Goal: Task Accomplishment & Management: Manage account settings

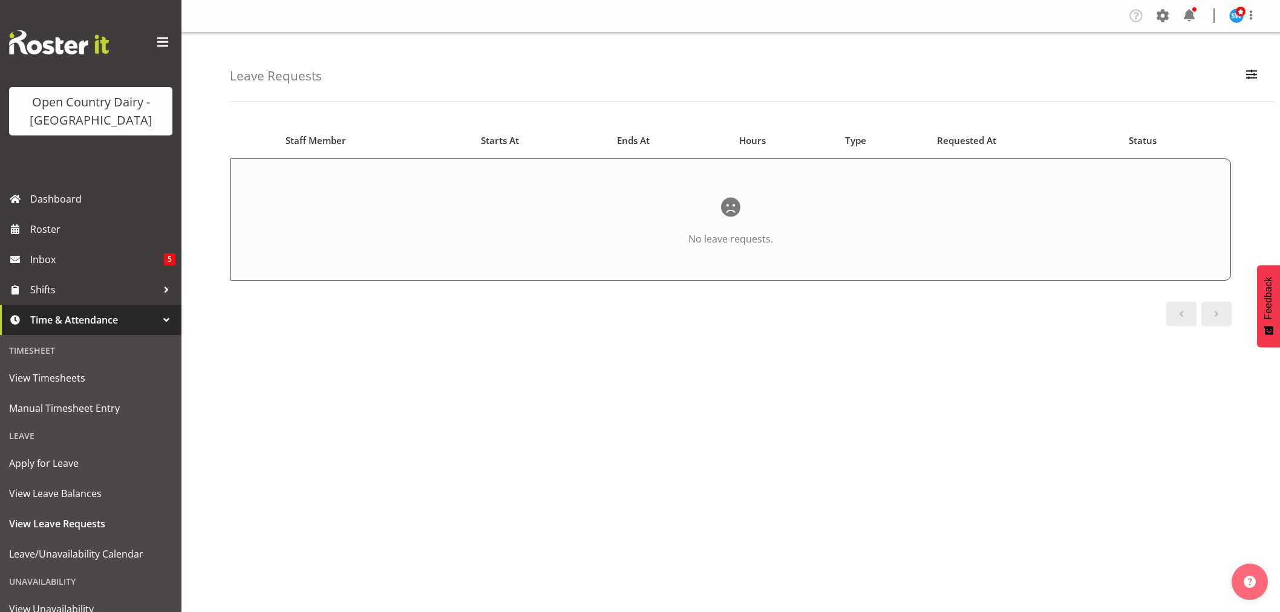
select select "unapproved"
click at [1253, 76] on span "button" at bounding box center [1252, 75] width 16 height 16
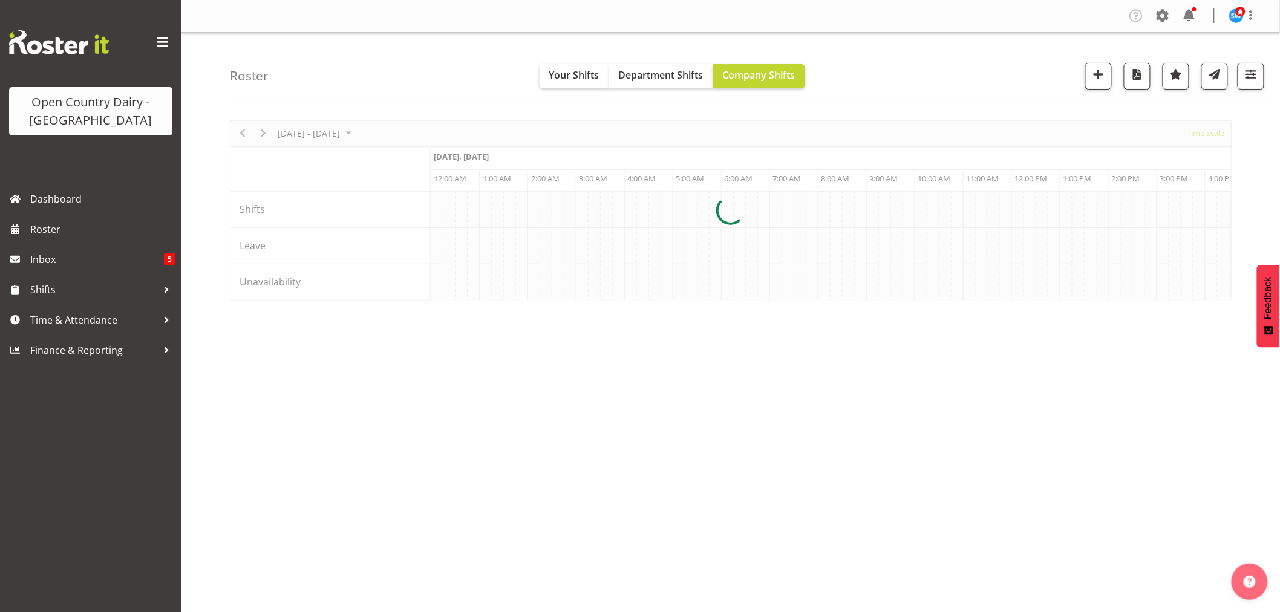
scroll to position [0, 1162]
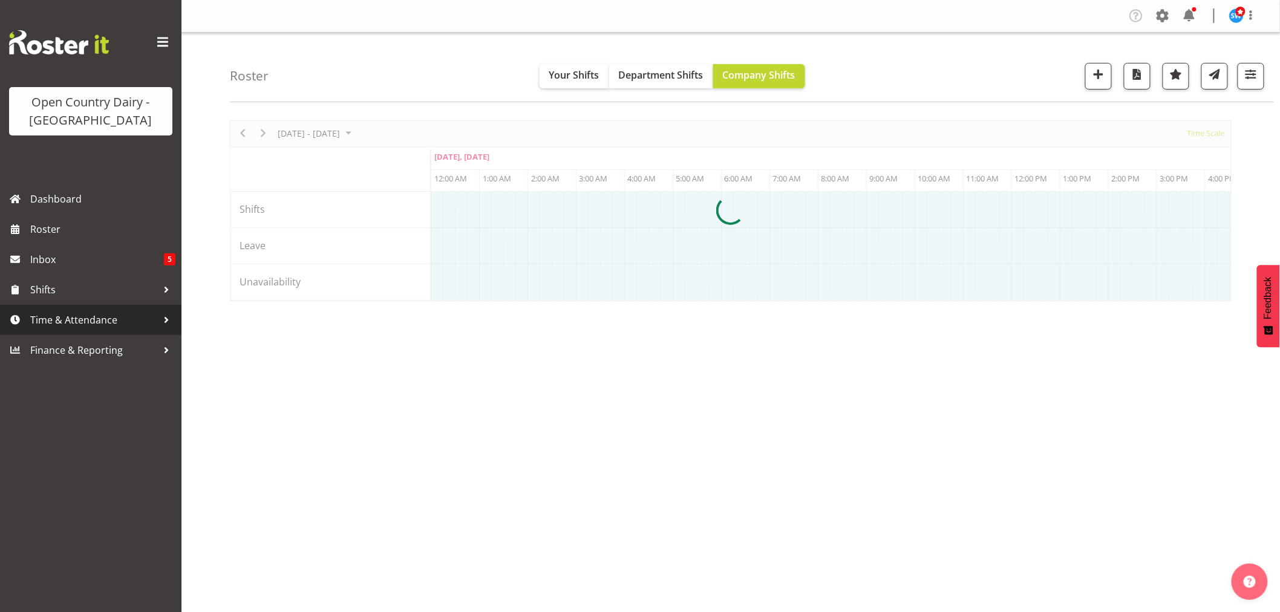
click at [57, 315] on span "Time & Attendance" at bounding box center [93, 320] width 127 height 18
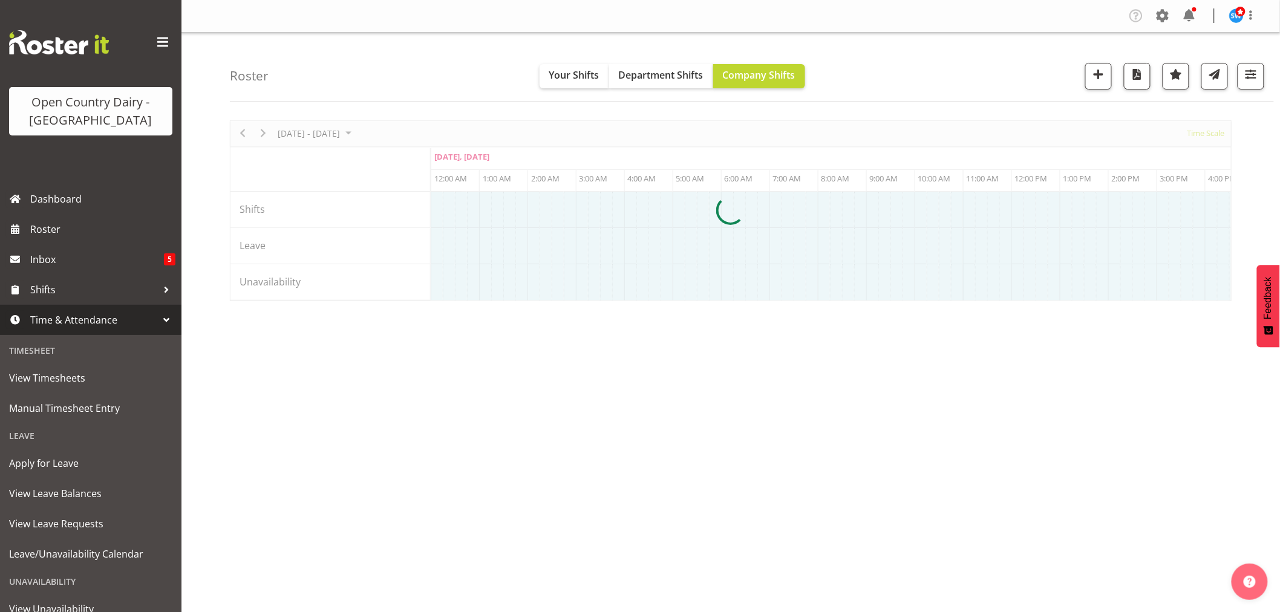
click at [67, 467] on span "Apply for Leave" at bounding box center [90, 463] width 163 height 18
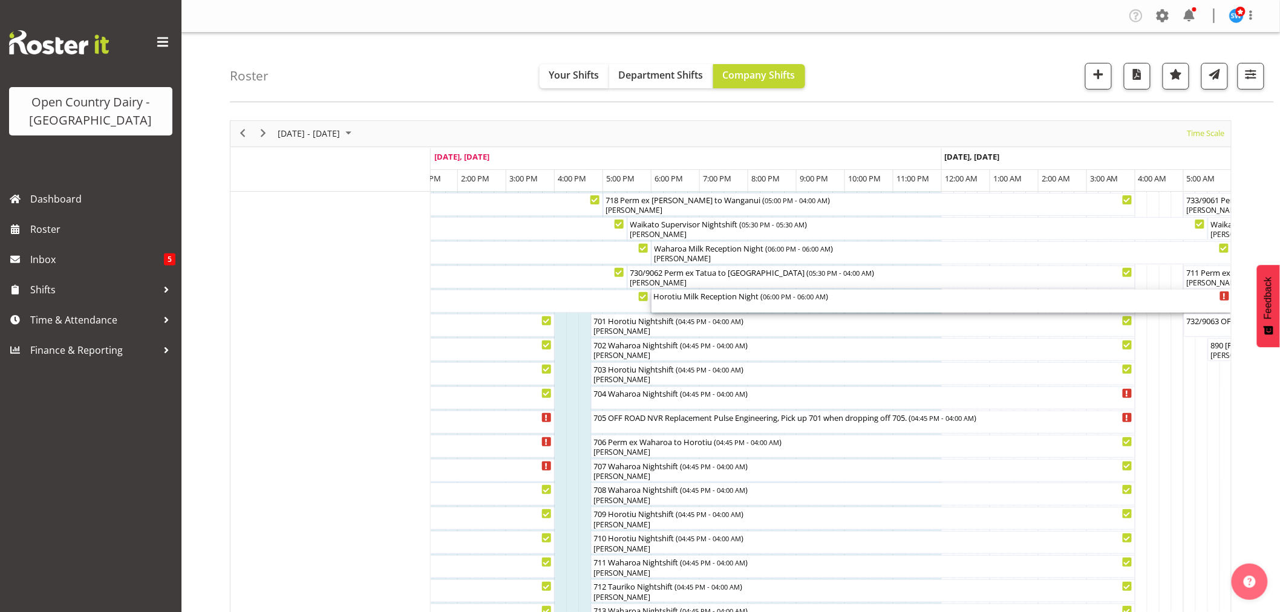
click at [682, 301] on div "Horotiu Milk Reception Night ( 06:00 PM - 06:00 AM )" at bounding box center [942, 296] width 576 height 12
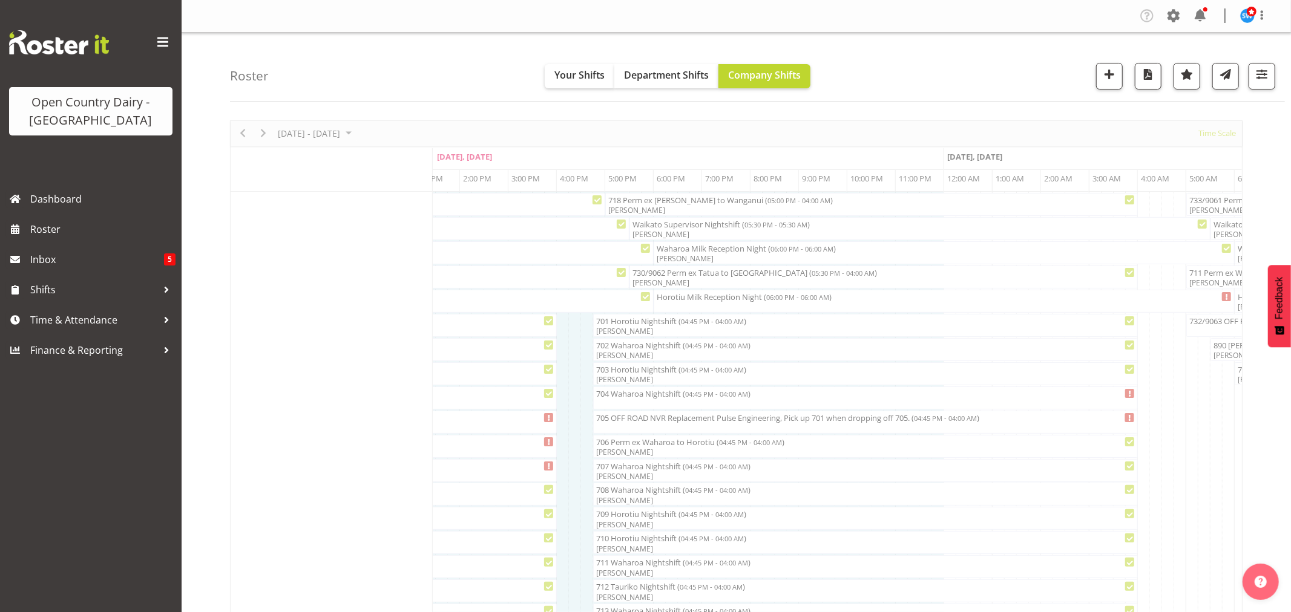
click at [681, 298] on div "A Crew B Crew C Crew Green Crew Red Crew Yellow Crew Blue Crew Freight Office" at bounding box center [854, 310] width 402 height 25
click at [724, 307] on input "text" at bounding box center [854, 311] width 400 height 20
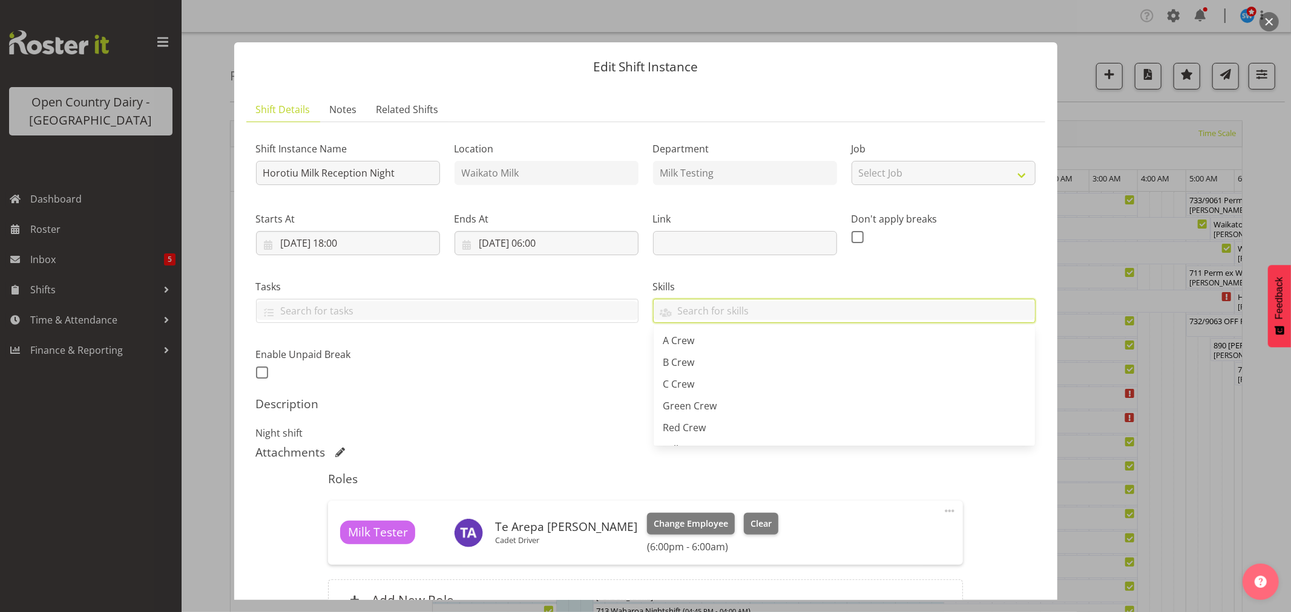
click at [1265, 18] on button "button" at bounding box center [1268, 21] width 19 height 19
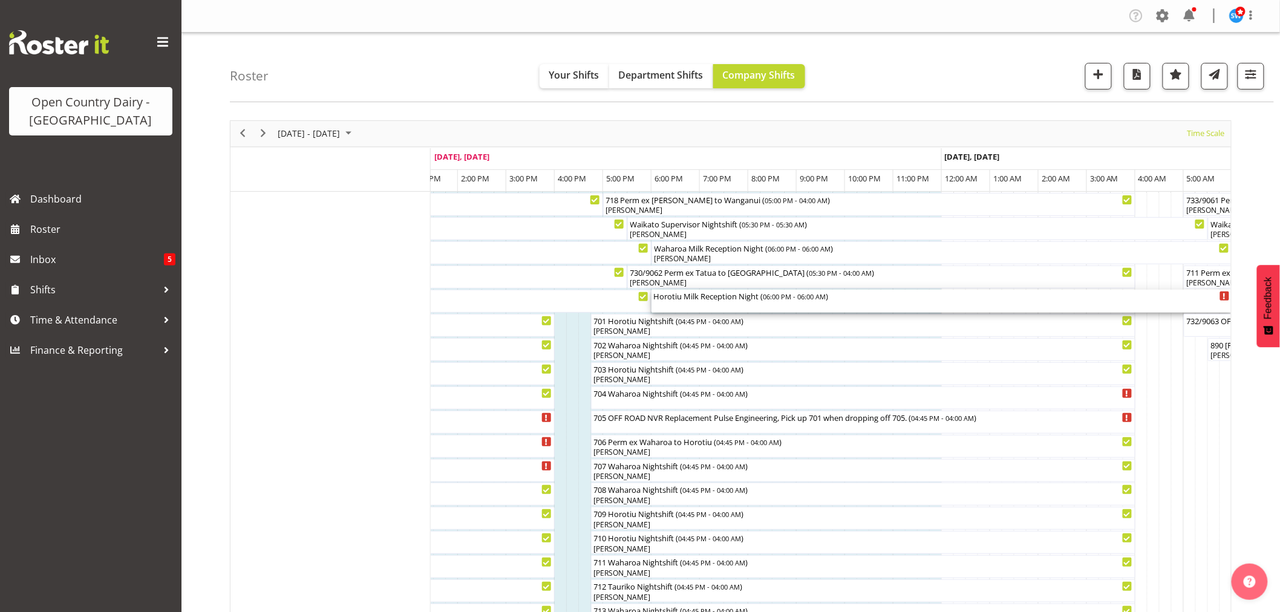
click at [747, 303] on div "Horotiu Milk Reception Night ( 06:00 PM - 06:00 AM )" at bounding box center [942, 301] width 576 height 23
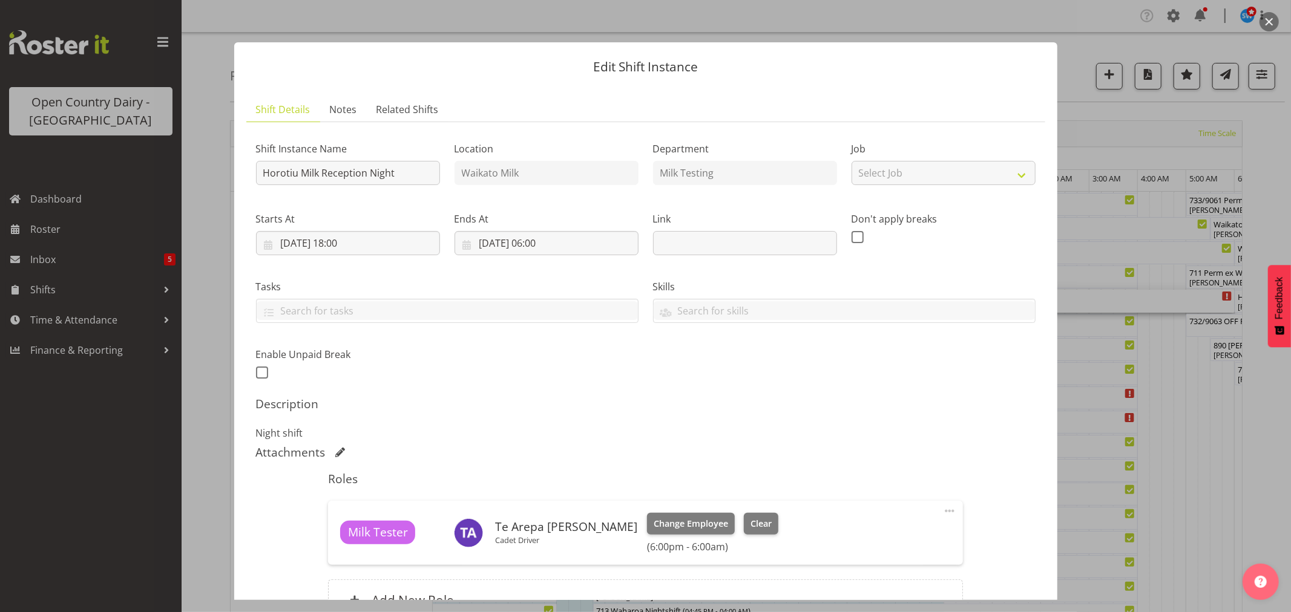
scroll to position [128, 0]
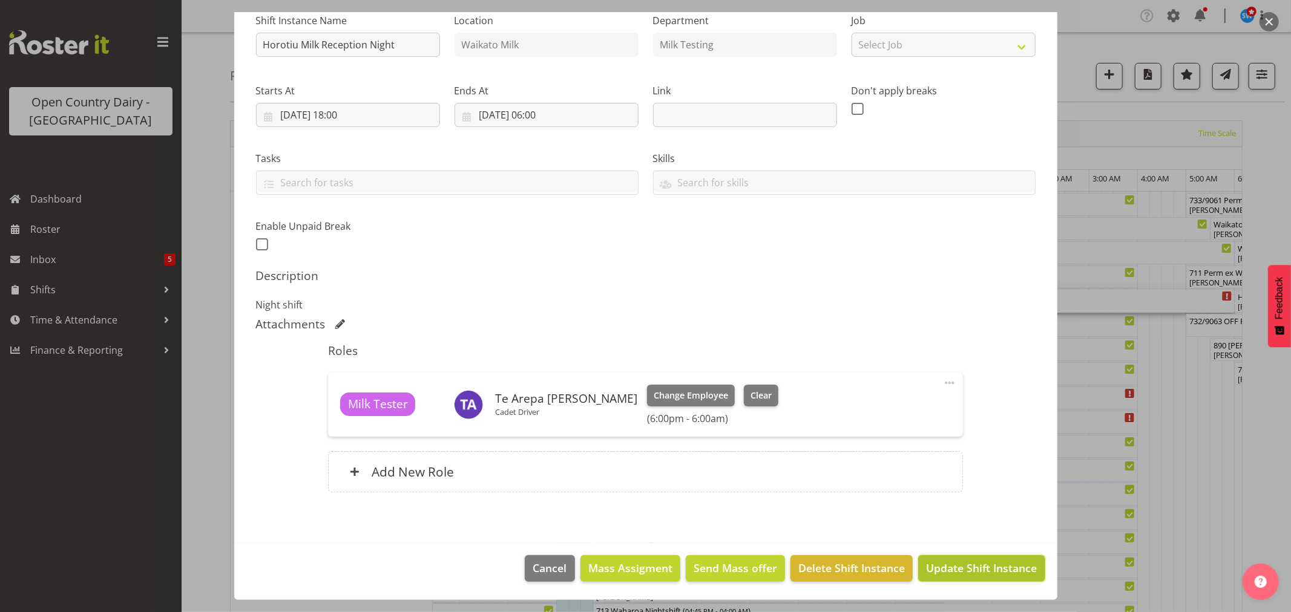
click at [999, 561] on span "Update Shift Instance" at bounding box center [981, 568] width 111 height 16
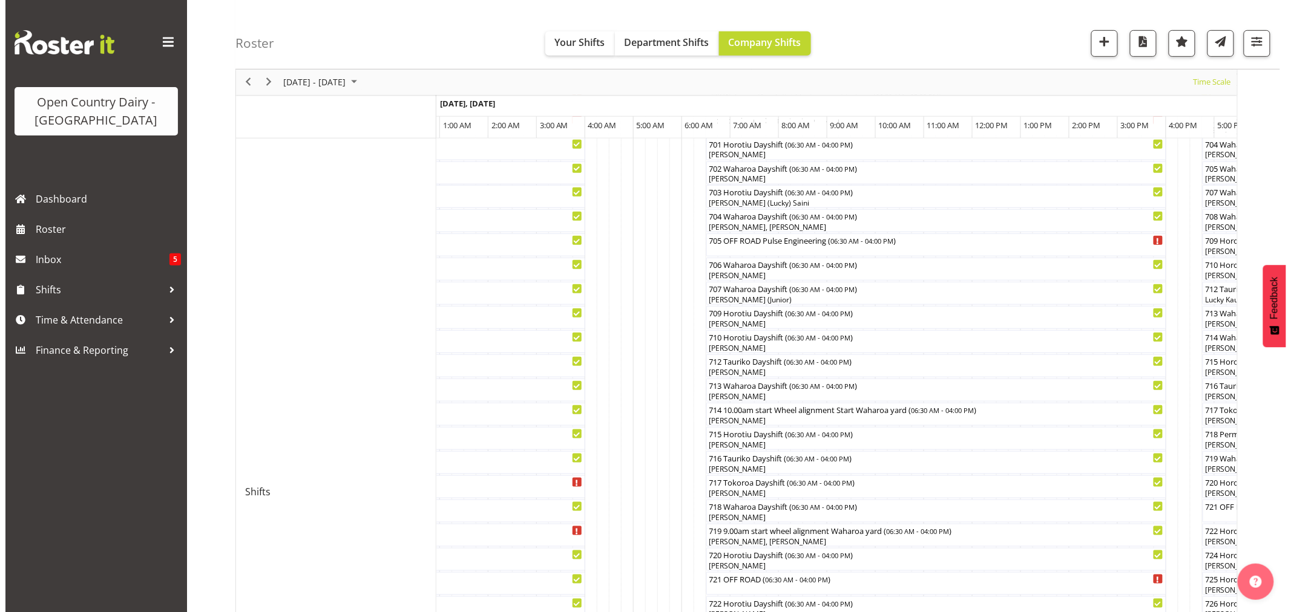
scroll to position [274, 0]
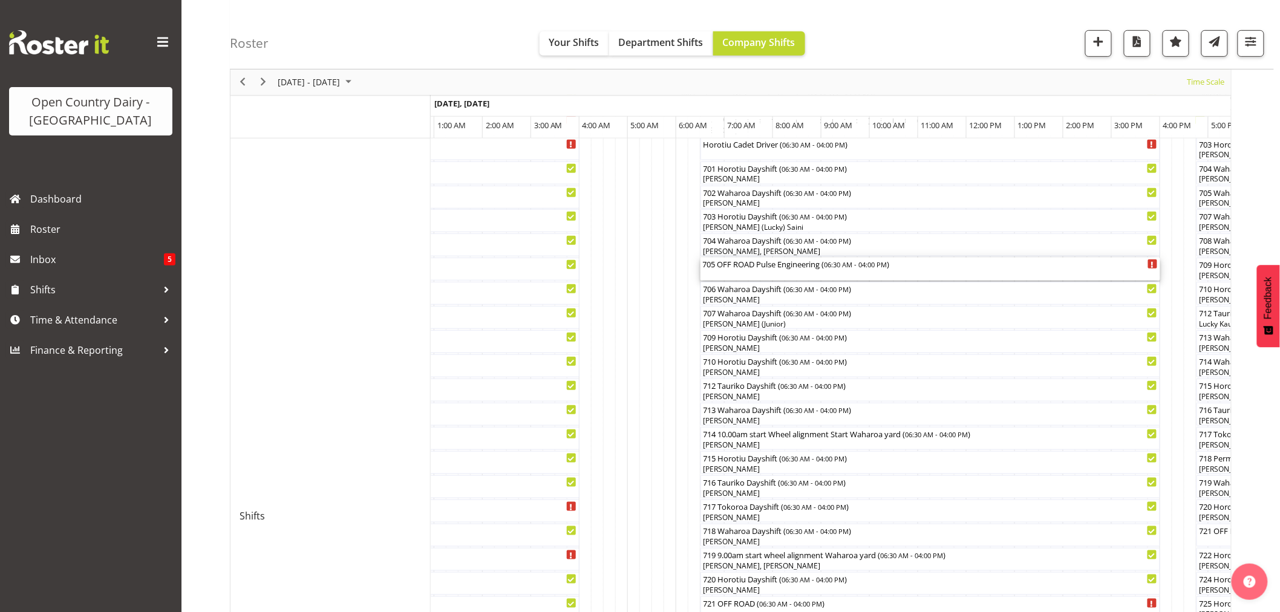
click at [759, 262] on div "705 OFF ROAD Pulse Engineering ( 06:30 AM - 04:00 PM )" at bounding box center [930, 264] width 455 height 12
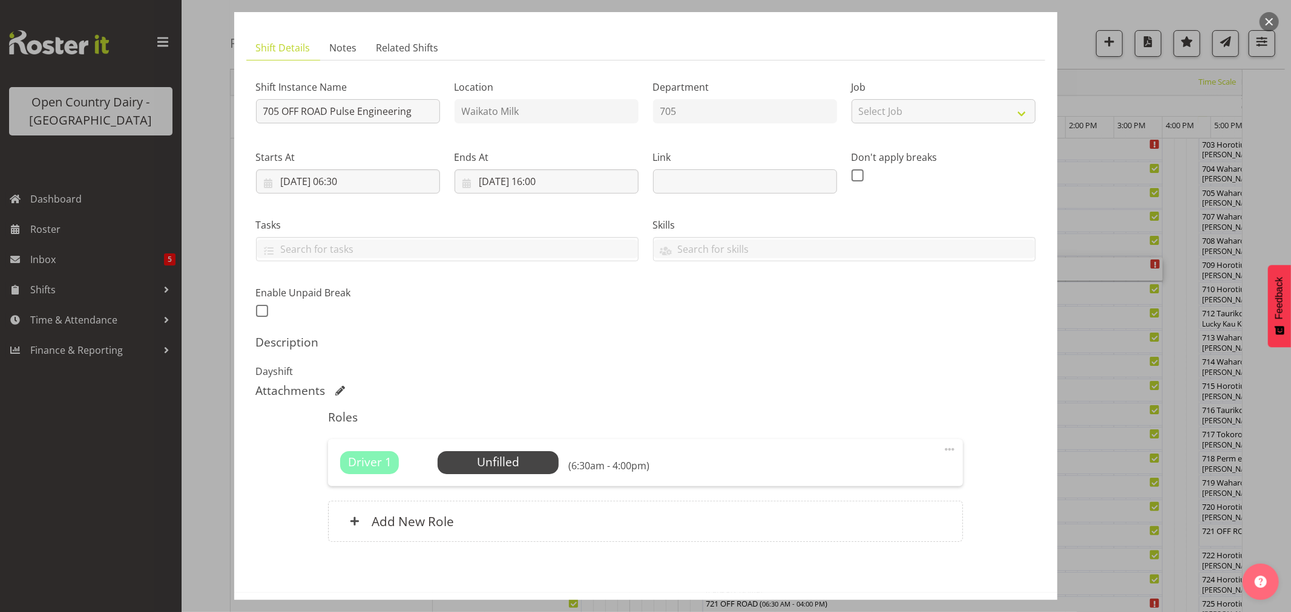
scroll to position [0, 0]
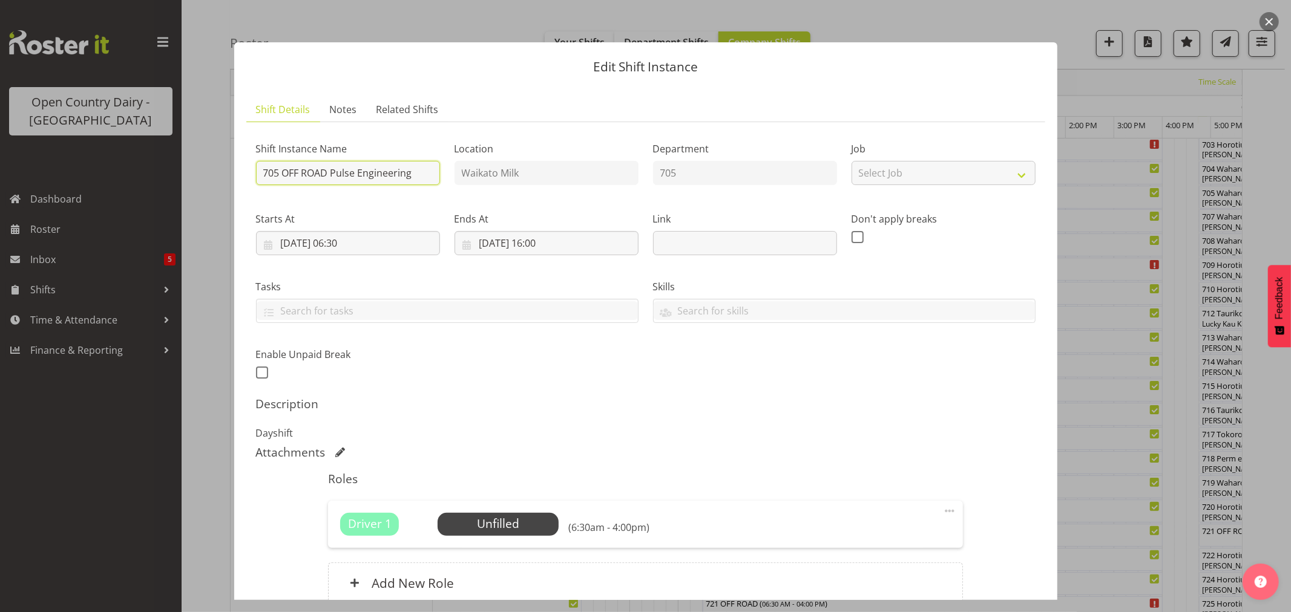
drag, startPoint x: 419, startPoint y: 175, endPoint x: 285, endPoint y: 172, distance: 134.4
click at [285, 172] on input "705 OFF ROAD Pulse Engineering" at bounding box center [348, 173] width 184 height 24
type input "705 Waharoa Dayshift"
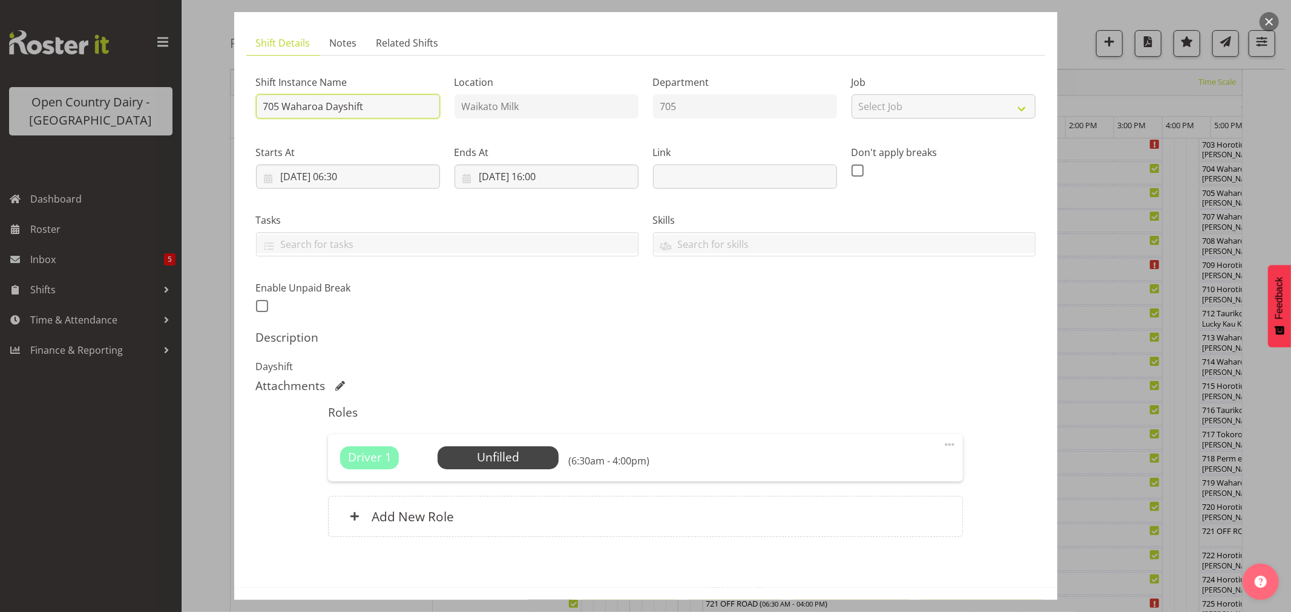
scroll to position [111, 0]
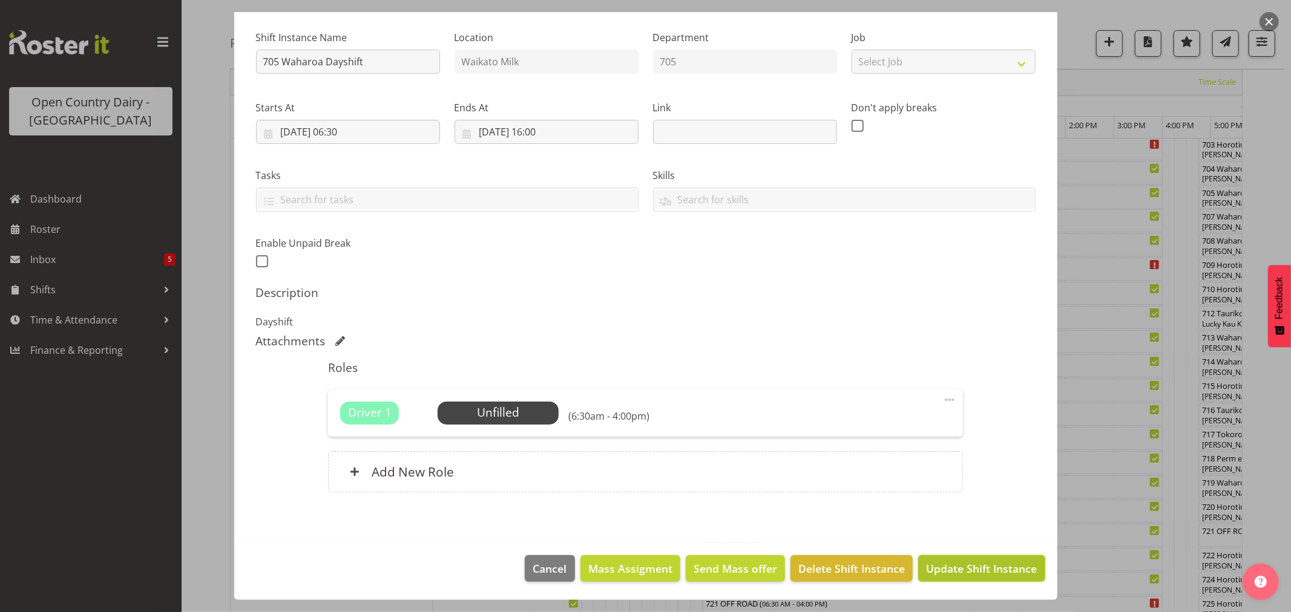
click at [940, 571] on span "Update Shift Instance" at bounding box center [981, 569] width 111 height 16
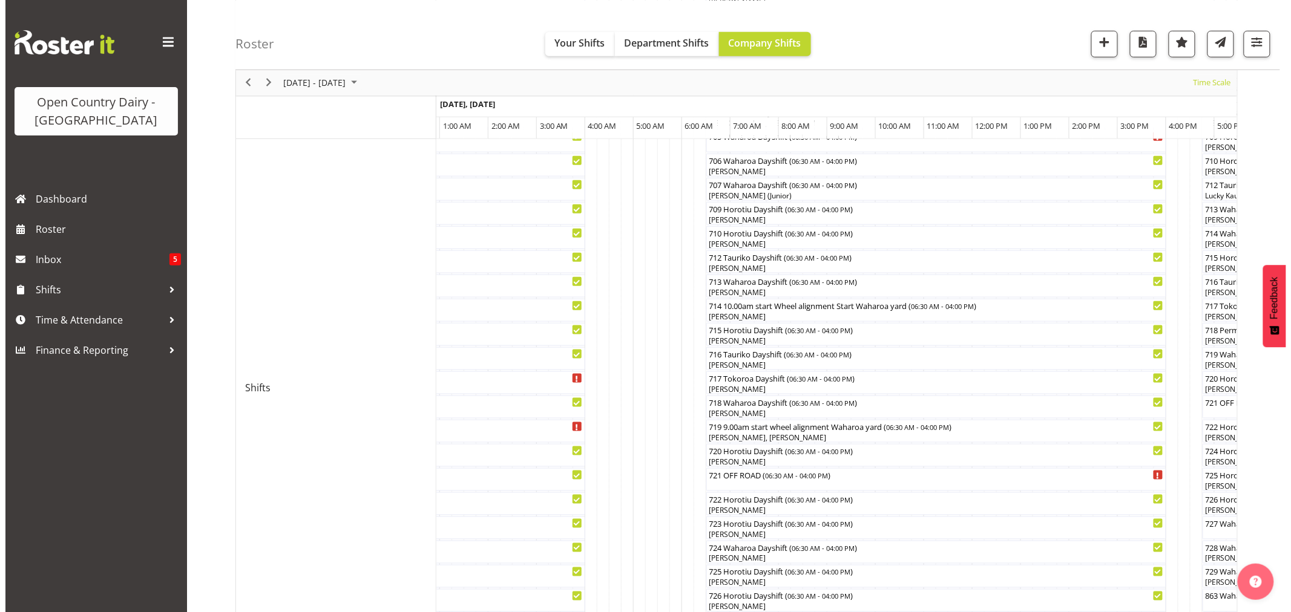
scroll to position [403, 0]
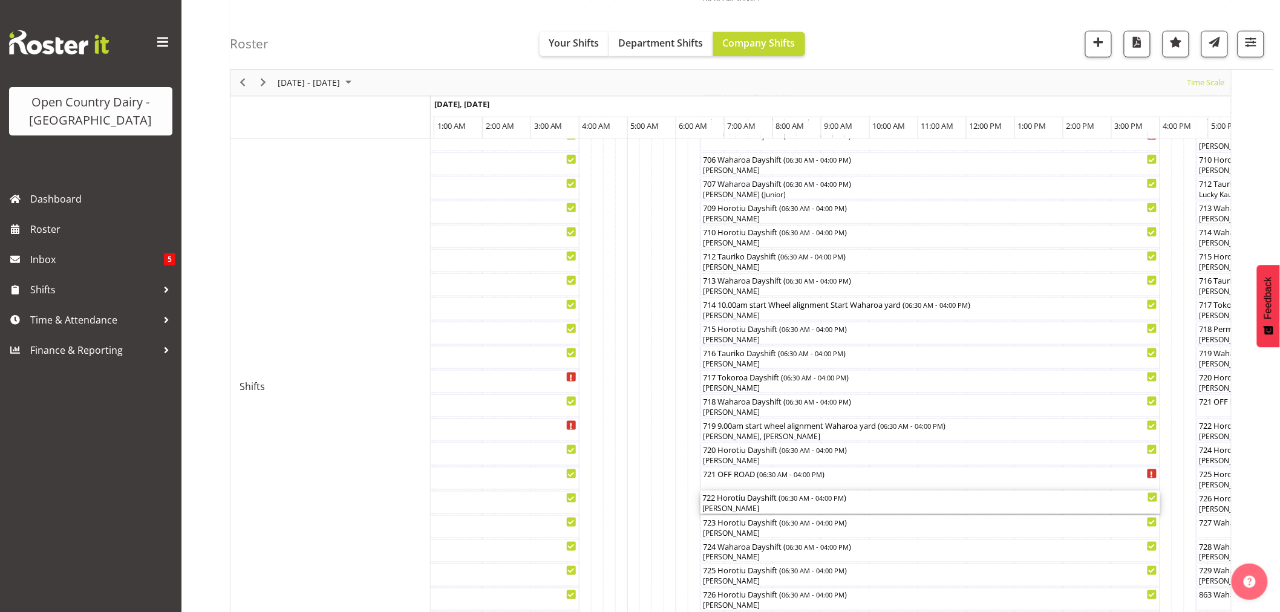
click at [726, 508] on div "[PERSON_NAME]" at bounding box center [930, 508] width 455 height 11
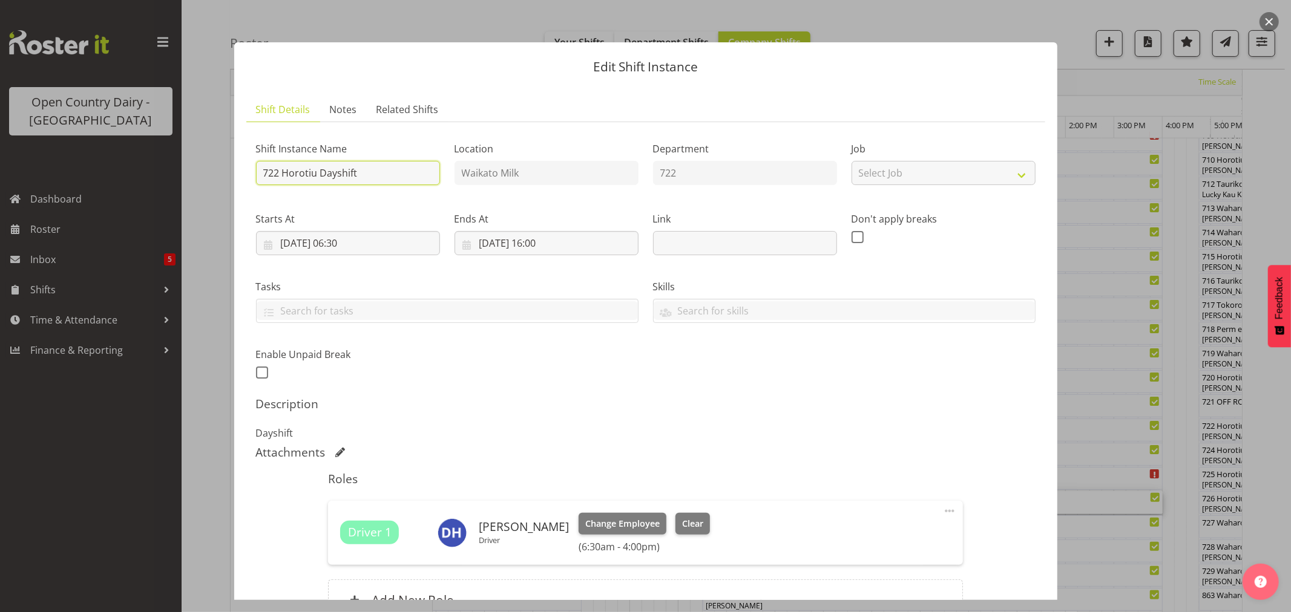
click at [355, 174] on input "722 Horotiu Dayshift" at bounding box center [348, 173] width 184 height 24
click at [364, 174] on input "722 Horotiu Dayshift" at bounding box center [348, 173] width 184 height 24
click at [367, 169] on input "722 Horotiu Dayshift" at bounding box center [348, 173] width 184 height 24
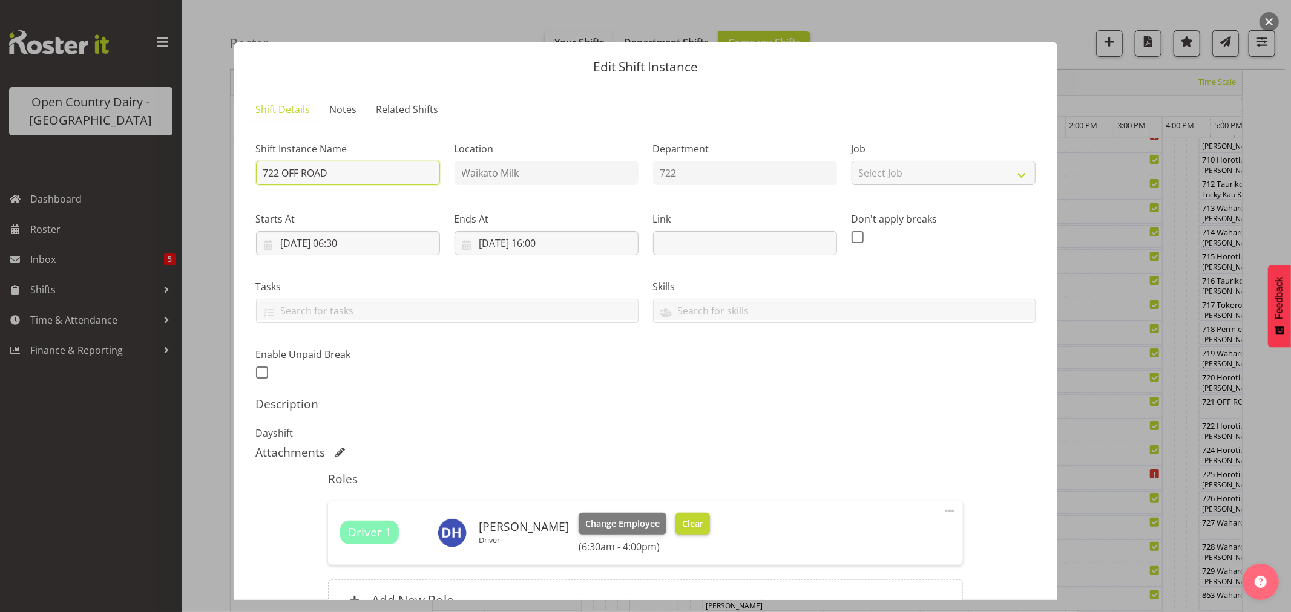
type input "722 OFF ROAD"
click at [687, 521] on span "Clear" at bounding box center [692, 523] width 21 height 13
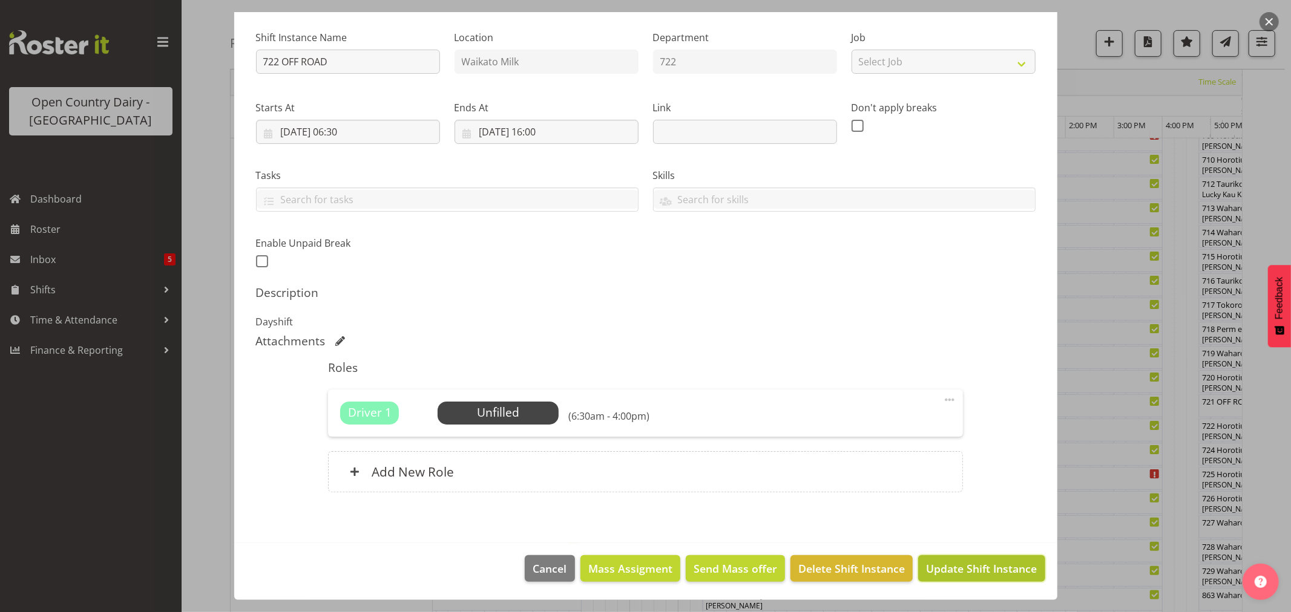
click at [962, 565] on span "Update Shift Instance" at bounding box center [981, 569] width 111 height 16
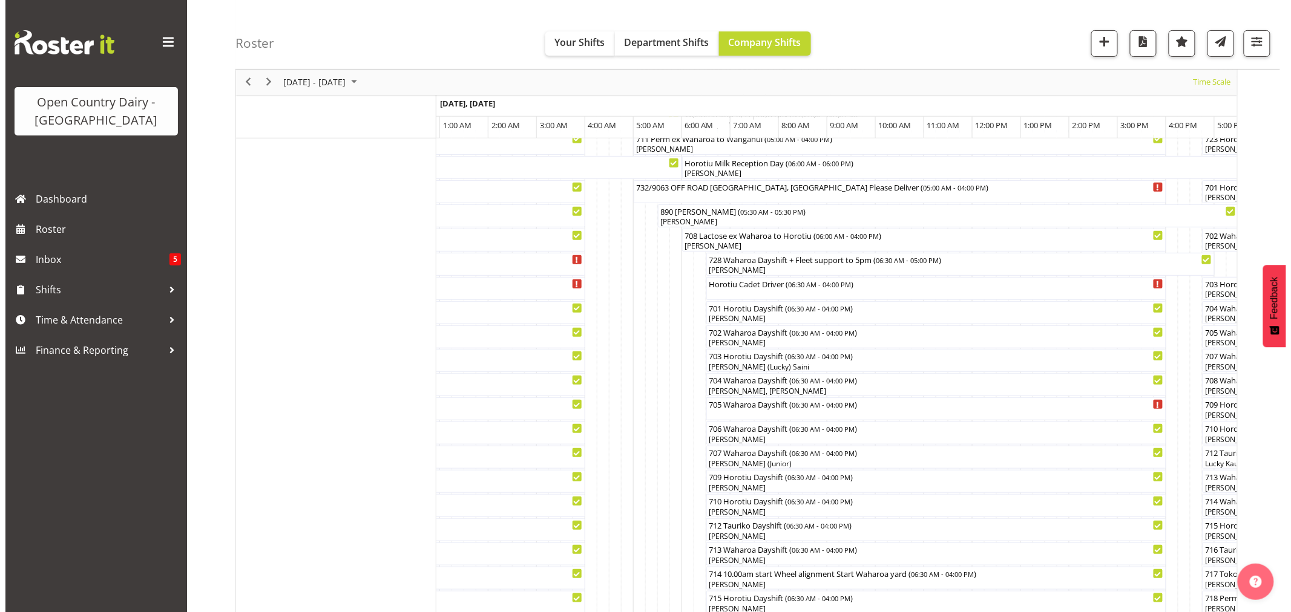
scroll to position [134, 0]
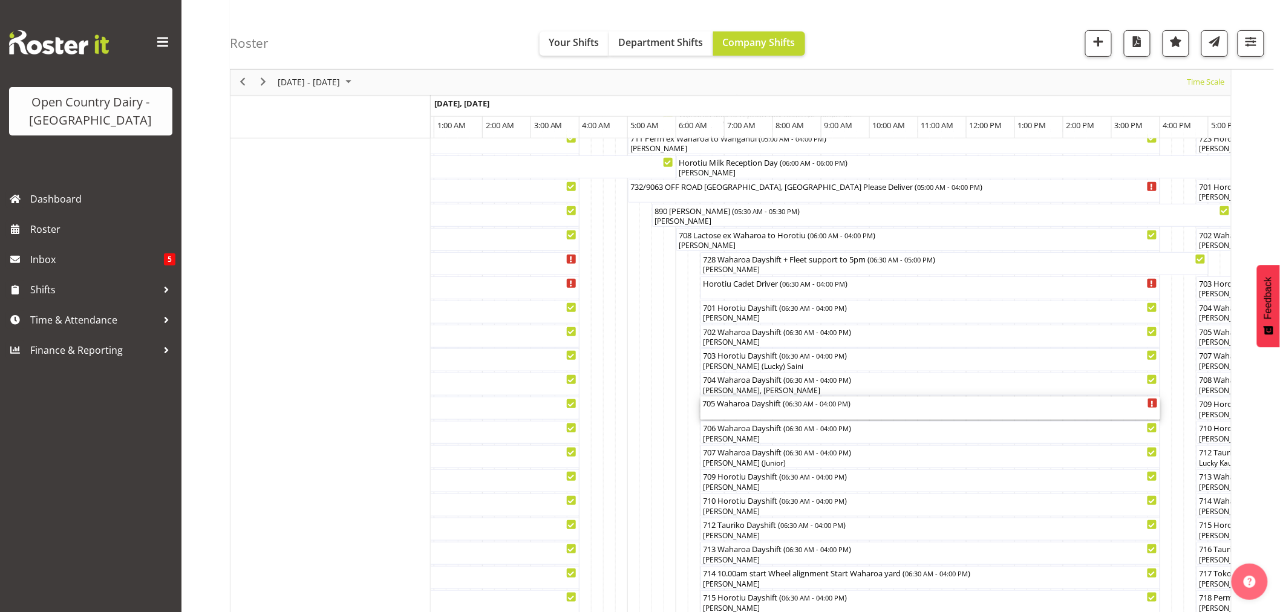
click at [741, 414] on div "705 Waharoa Dayshift ( 06:30 AM - 04:00 PM )" at bounding box center [930, 408] width 455 height 23
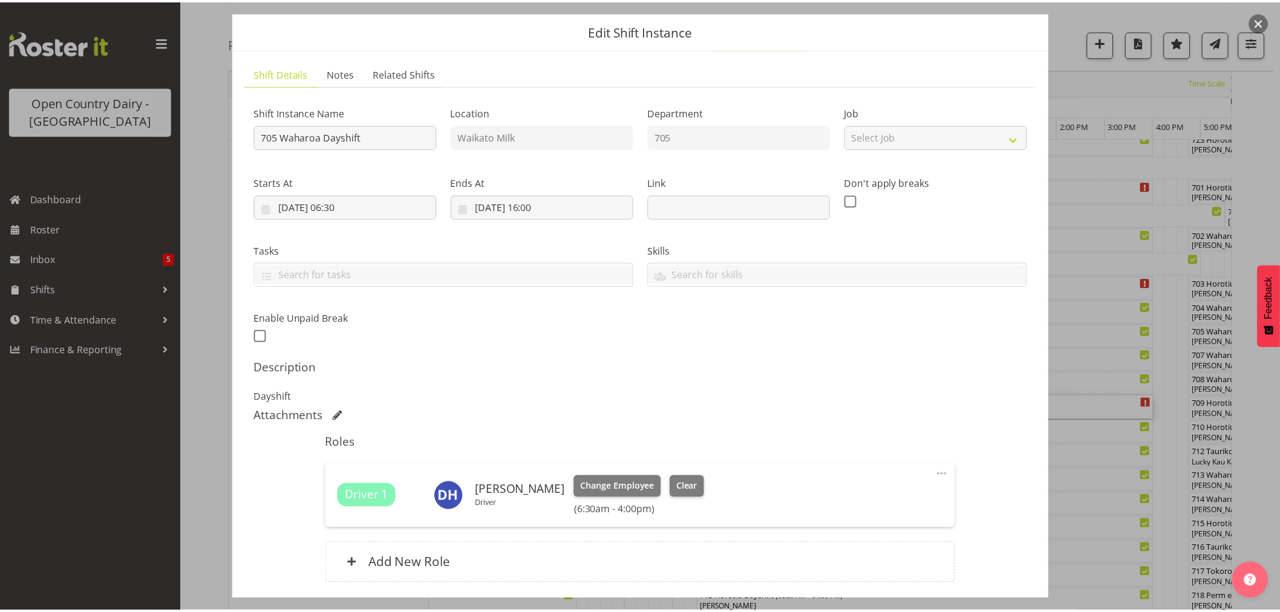
scroll to position [0, 0]
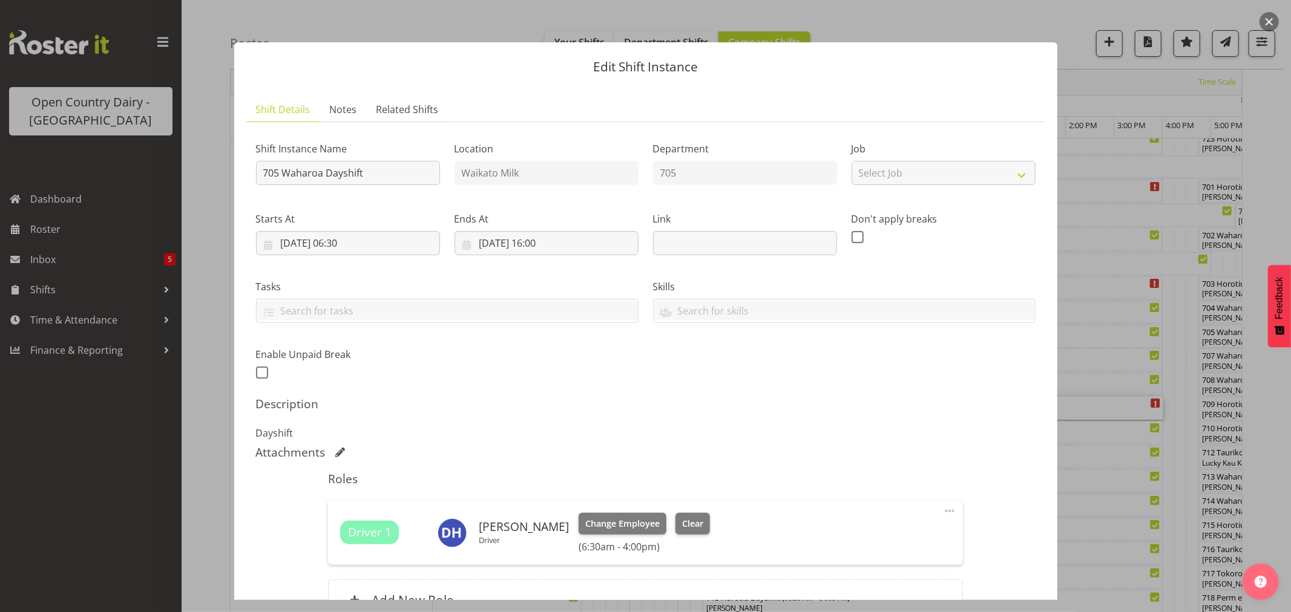
drag, startPoint x: 1269, startPoint y: 22, endPoint x: 1210, endPoint y: 306, distance: 290.4
click at [1269, 21] on button "button" at bounding box center [1268, 21] width 19 height 19
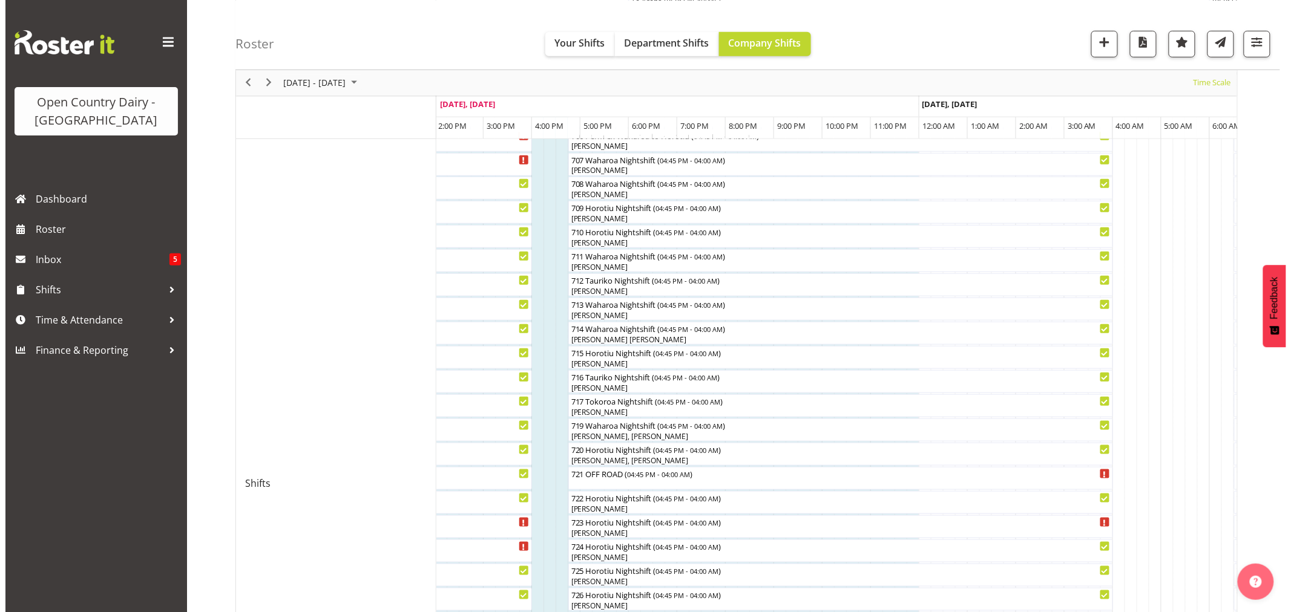
scroll to position [403, 0]
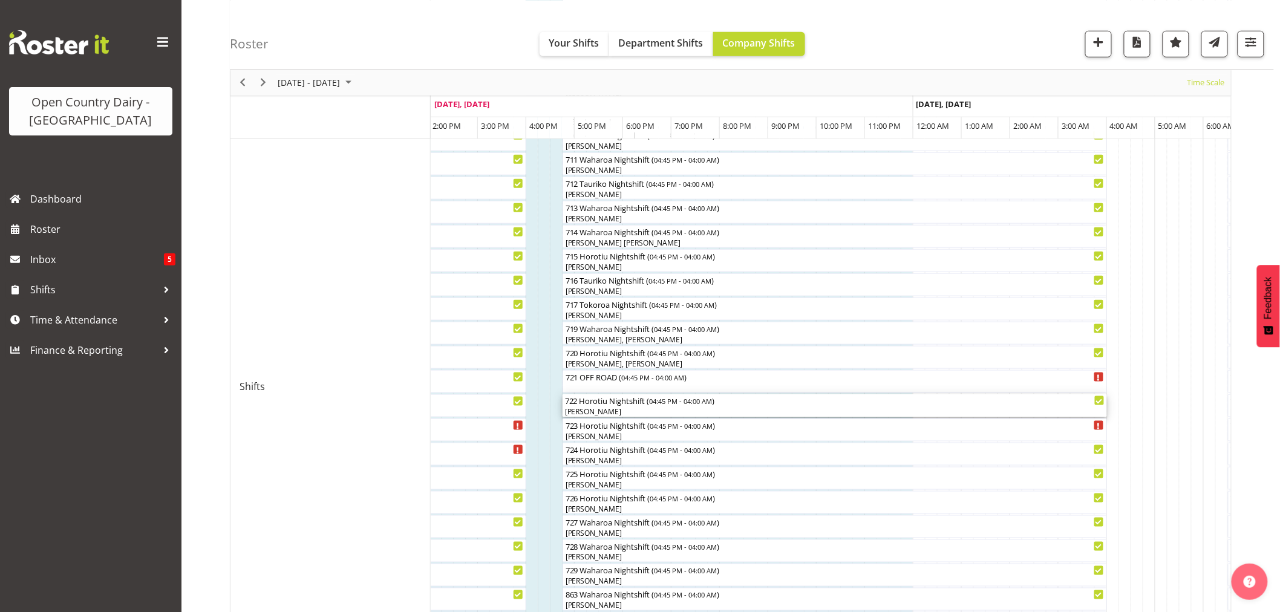
click at [598, 405] on div "722 Horotiu Nightshift ( 04:45 PM - 04:00 AM )" at bounding box center [835, 401] width 540 height 12
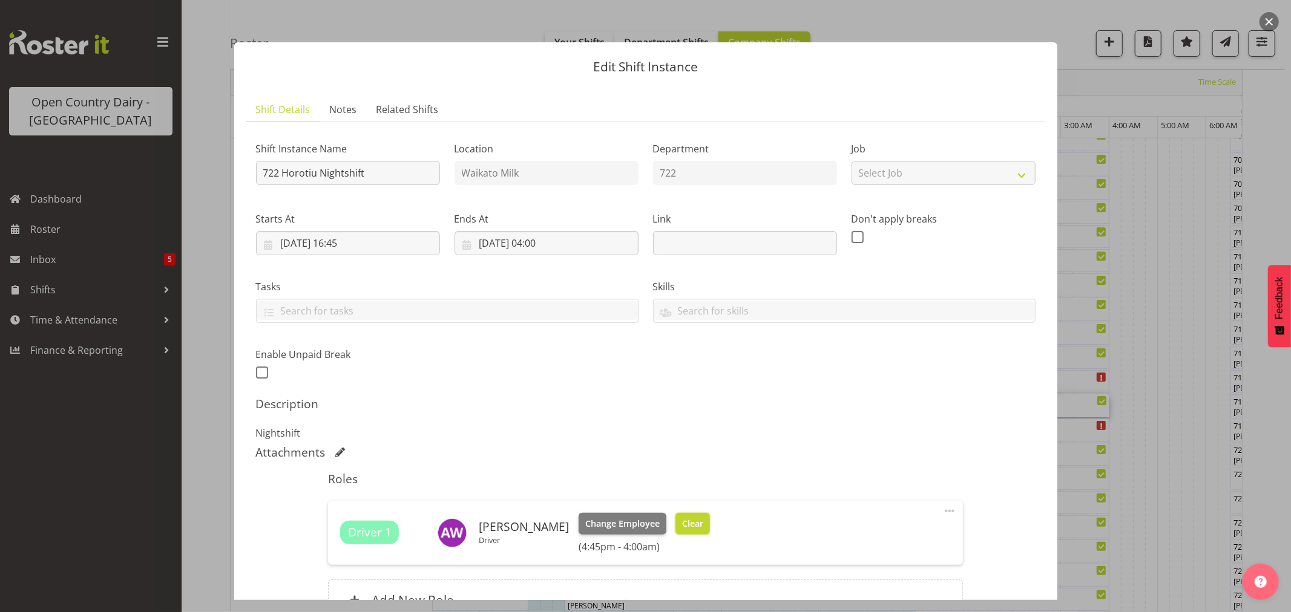
click at [684, 517] on span "Clear" at bounding box center [692, 523] width 21 height 13
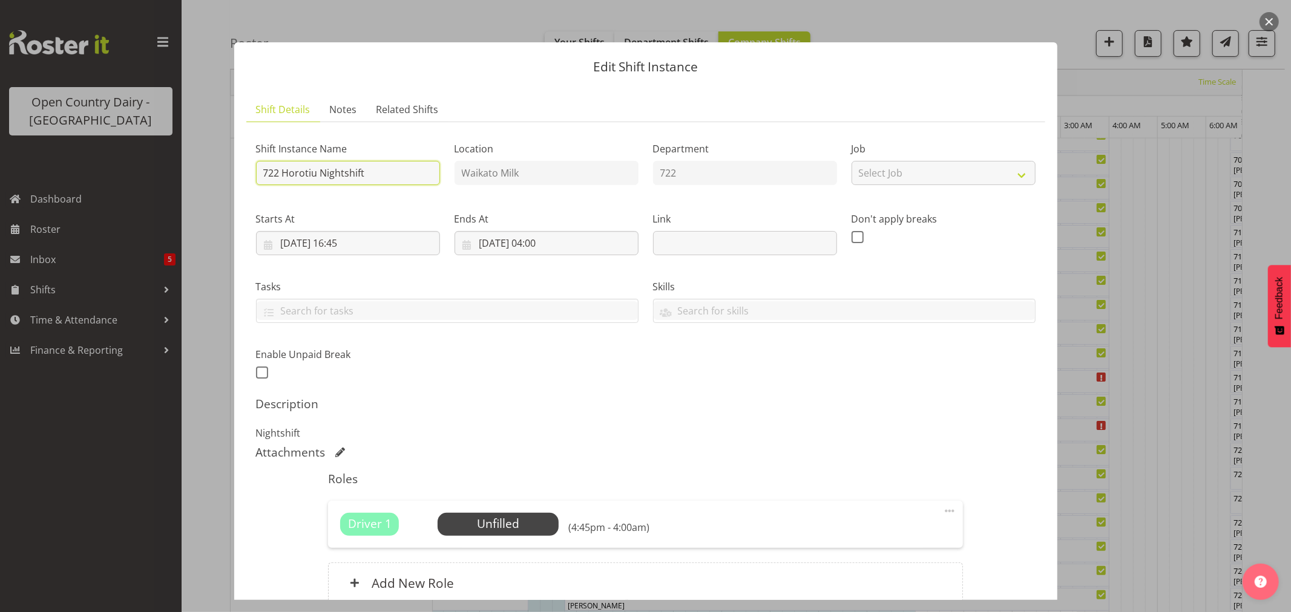
drag, startPoint x: 383, startPoint y: 173, endPoint x: 283, endPoint y: 179, distance: 100.6
click at [283, 179] on input "722 Horotiu Nightshift" at bounding box center [348, 173] width 184 height 24
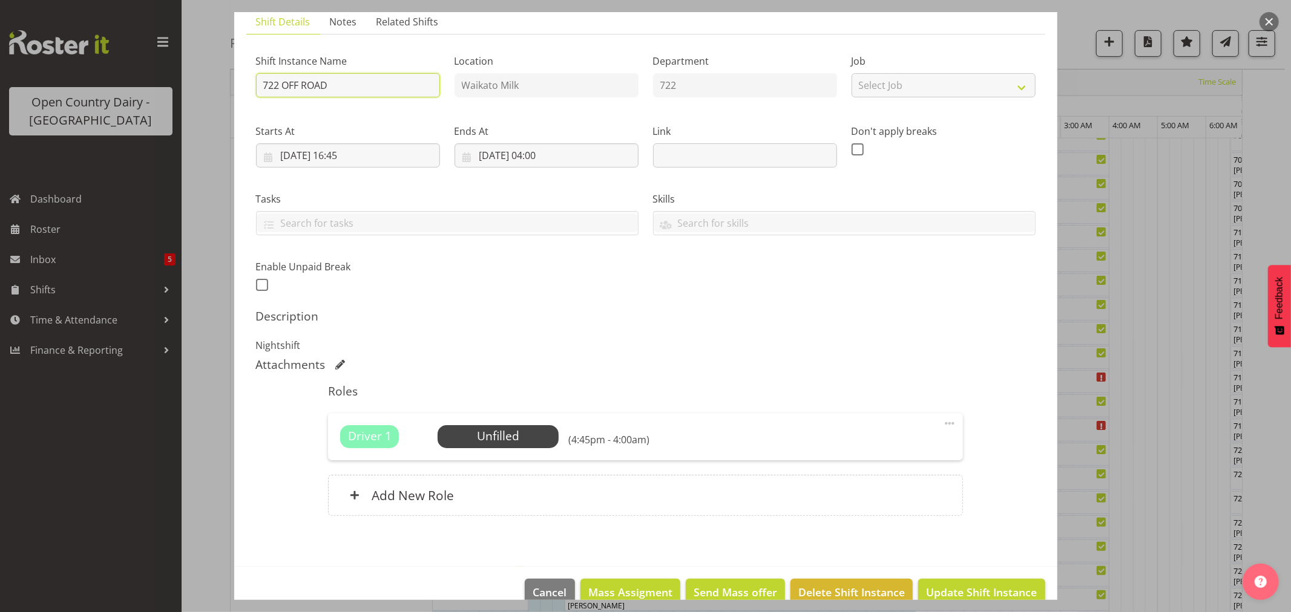
scroll to position [111, 0]
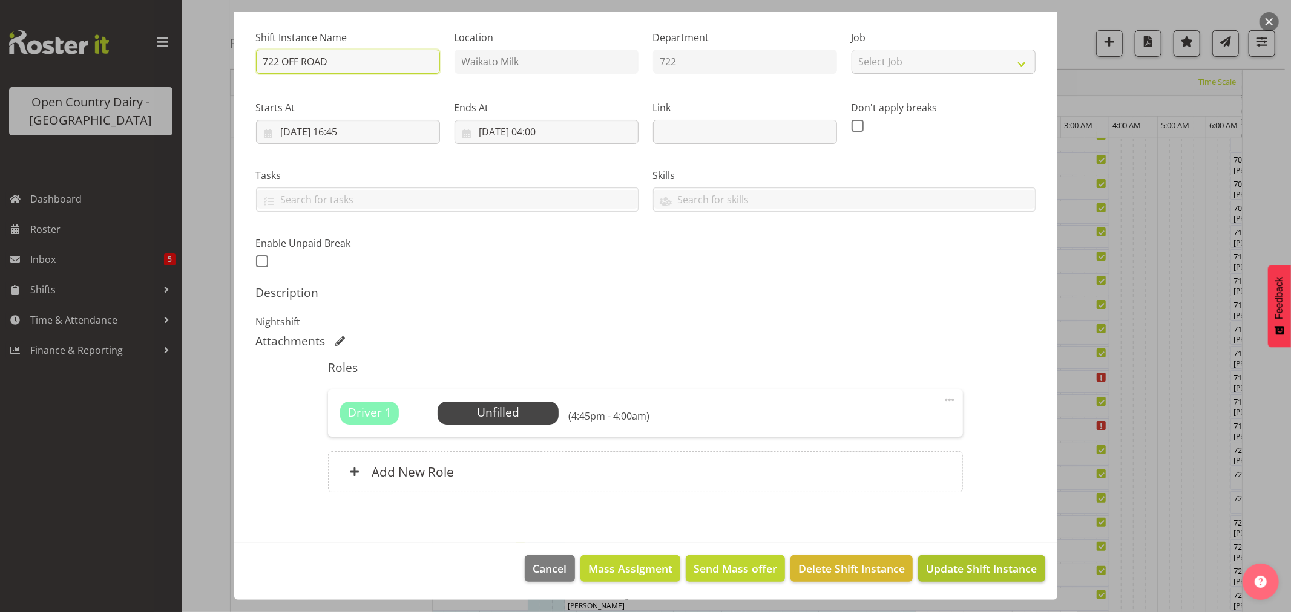
type input "722 OFF ROAD"
click at [997, 569] on span "Update Shift Instance" at bounding box center [981, 569] width 111 height 16
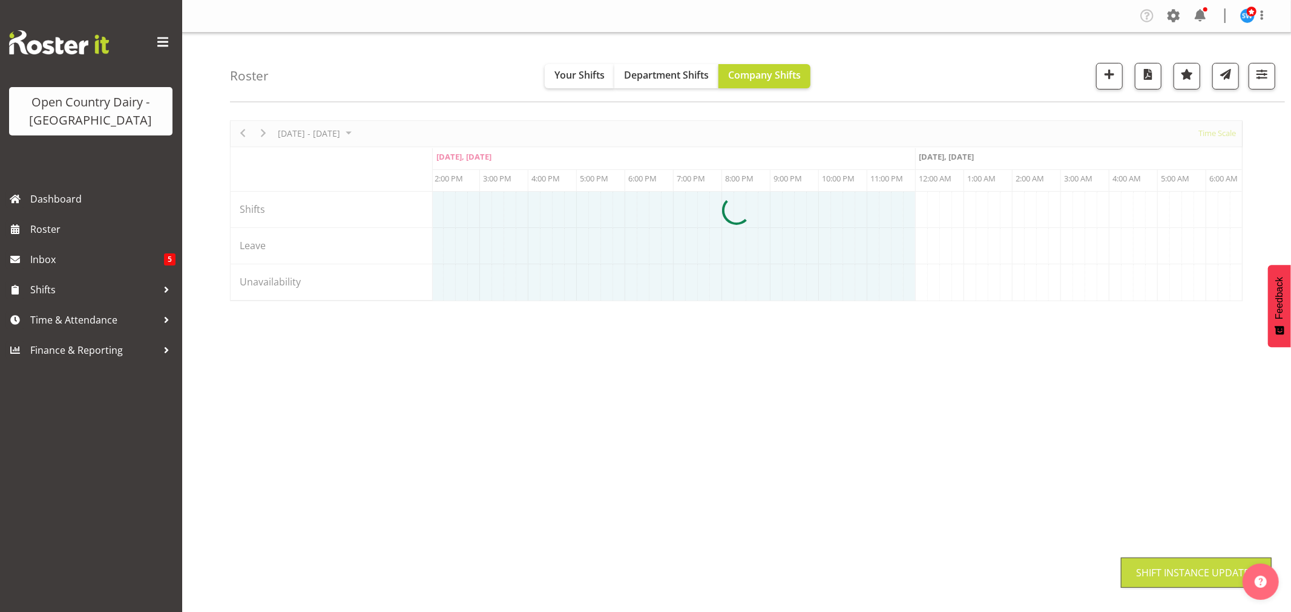
scroll to position [0, 0]
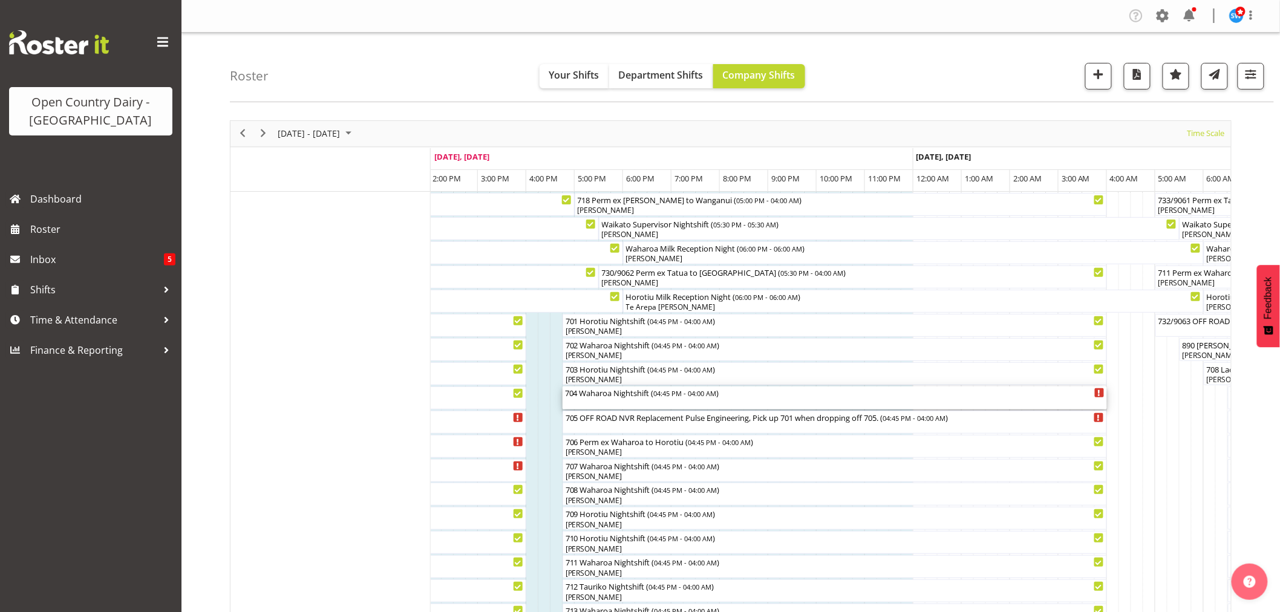
click at [646, 395] on div "704 Waharoa Nightshift ( 04:45 PM - 04:00 AM )" at bounding box center [835, 393] width 540 height 12
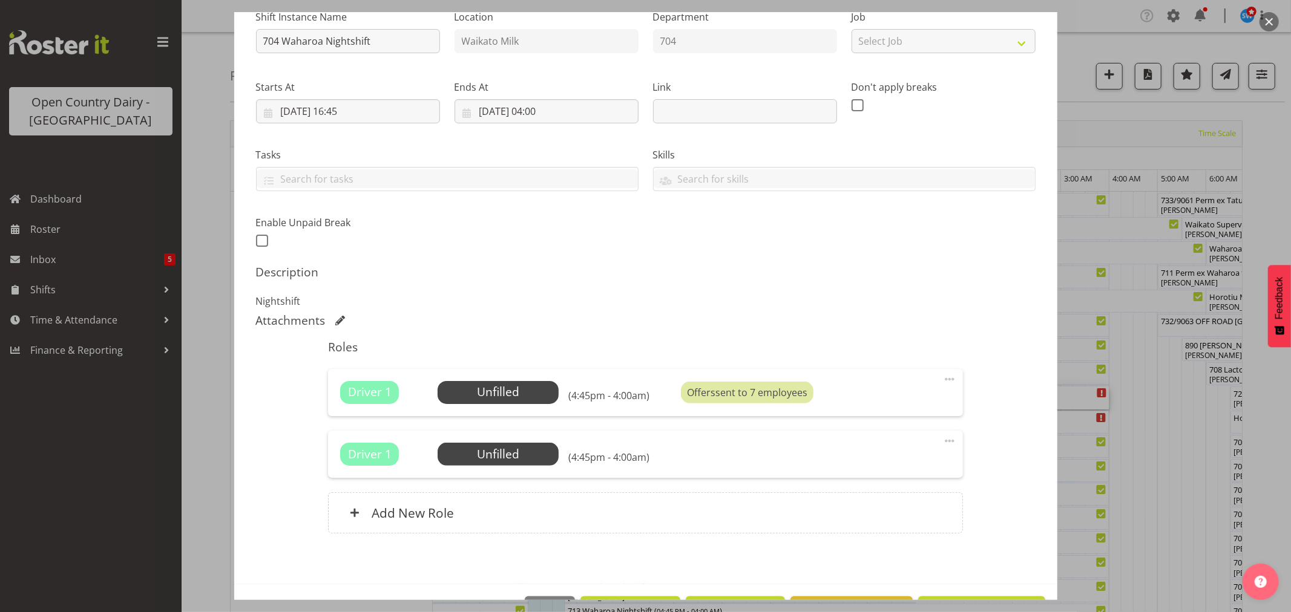
scroll to position [134, 0]
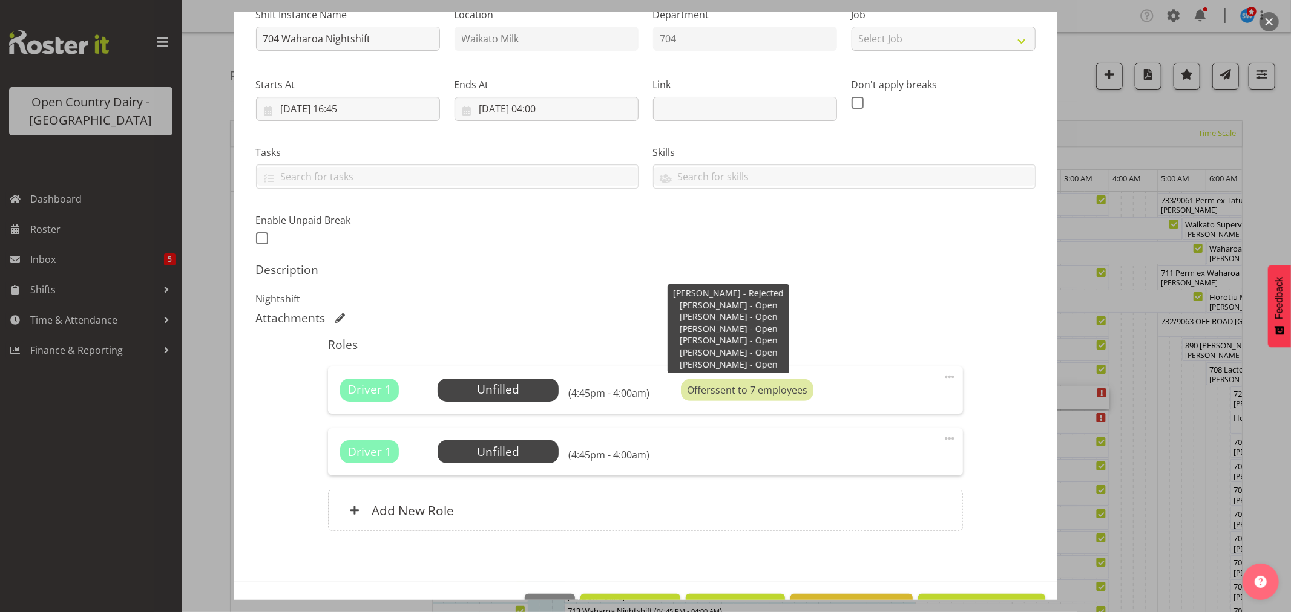
click at [740, 391] on div "Offers sent to 7 employees" at bounding box center [747, 390] width 133 height 22
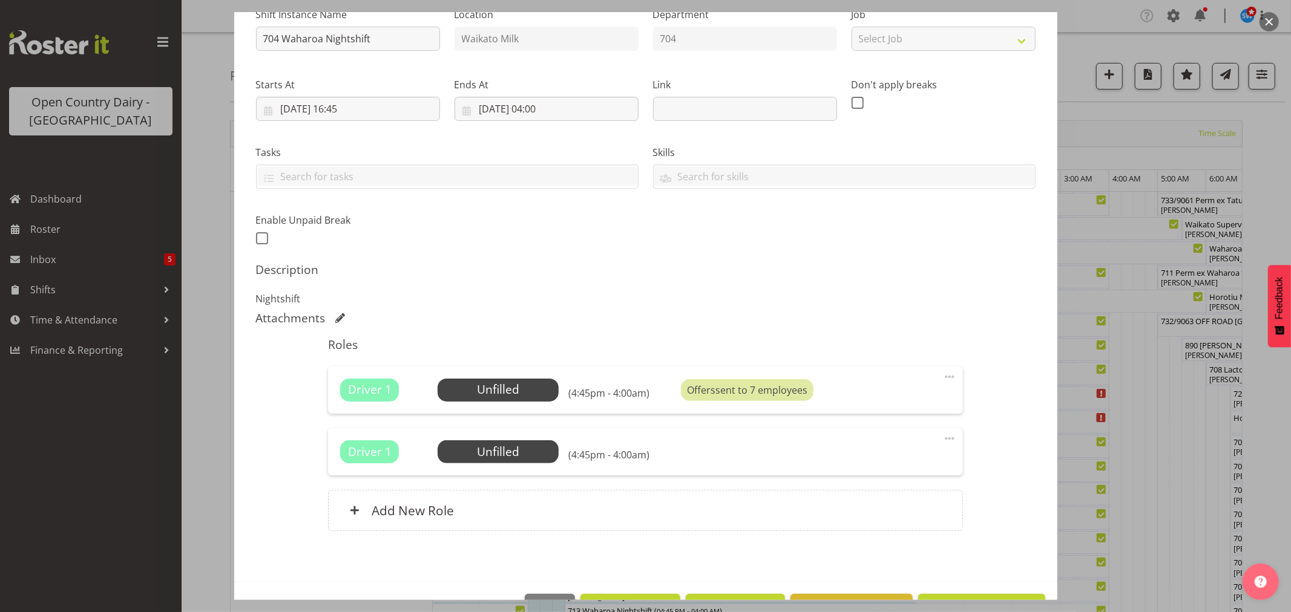
click at [743, 389] on div "Offers sent to 7 employees" at bounding box center [747, 390] width 133 height 22
click at [0, 0] on span "Select Employee" at bounding box center [0, 0] width 0 height 0
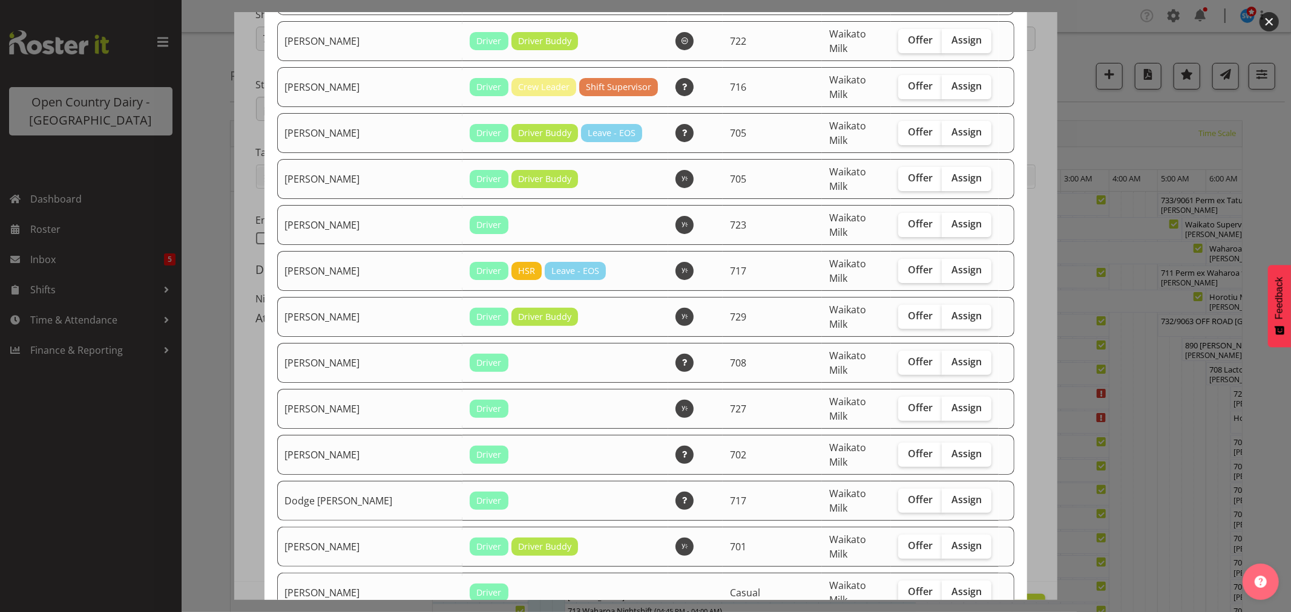
scroll to position [0, 0]
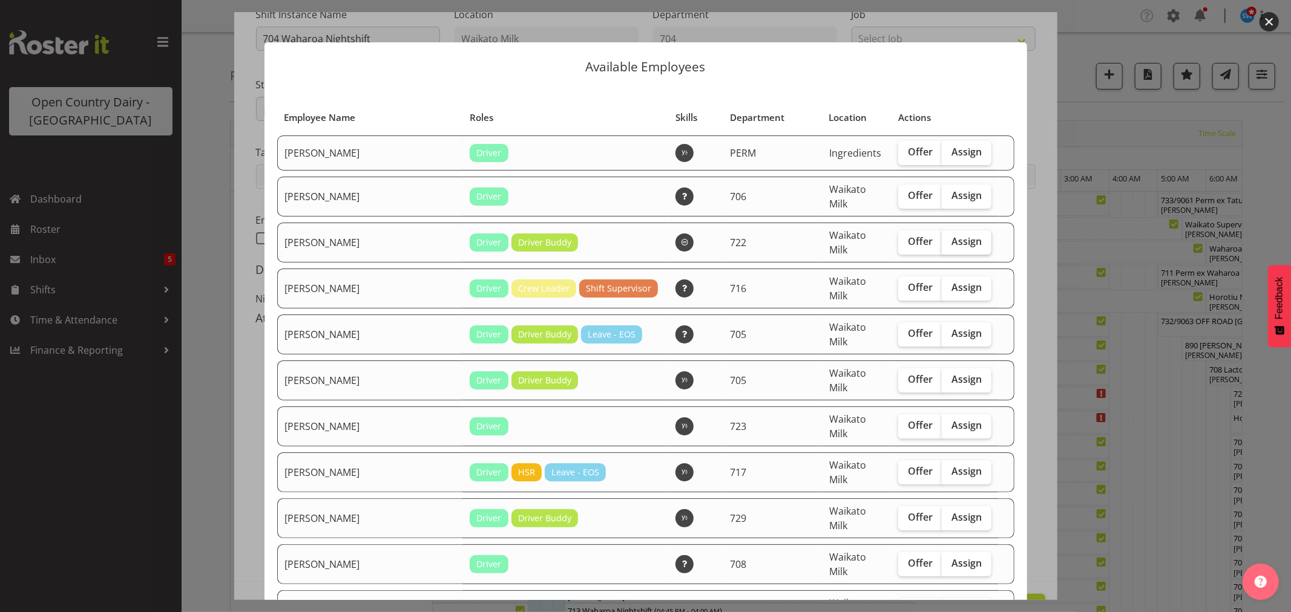
click at [957, 237] on span "Assign" at bounding box center [966, 241] width 30 height 12
click at [949, 238] on input "Assign" at bounding box center [946, 242] width 8 height 8
checkbox input "true"
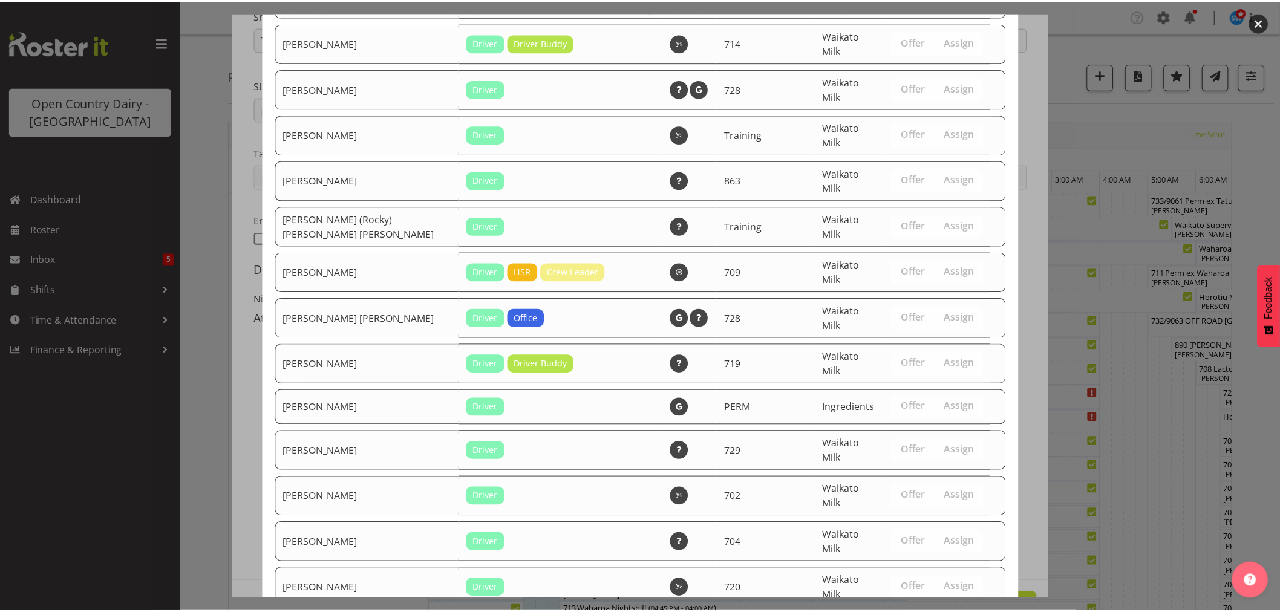
scroll to position [1626, 0]
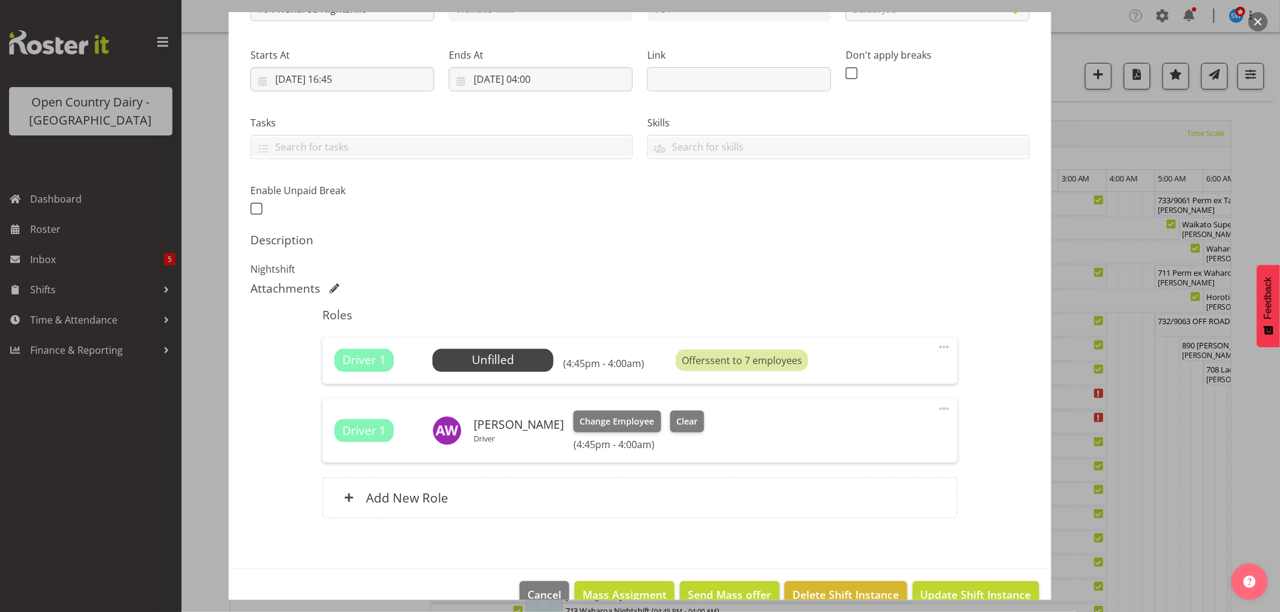
scroll to position [190, 0]
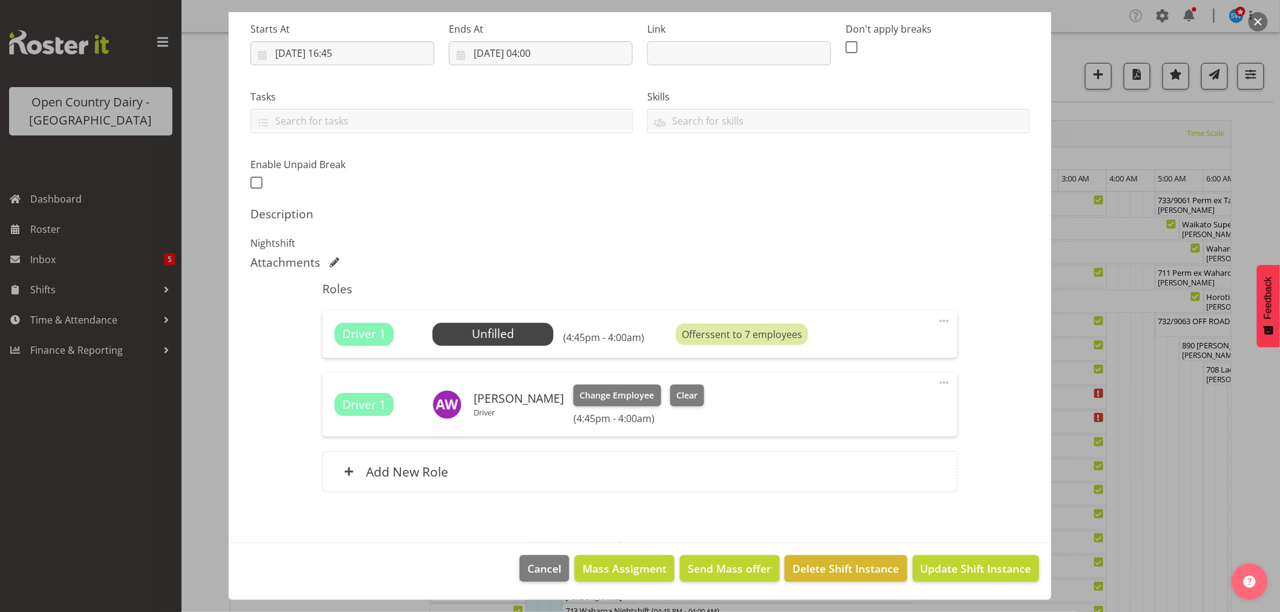
click at [972, 583] on footer "Cancel Mass Assigment Send Mass offer Delete Shift Instance Update Shift Instan…" at bounding box center [640, 571] width 823 height 57
click at [971, 571] on span "Update Shift Instance" at bounding box center [976, 569] width 111 height 16
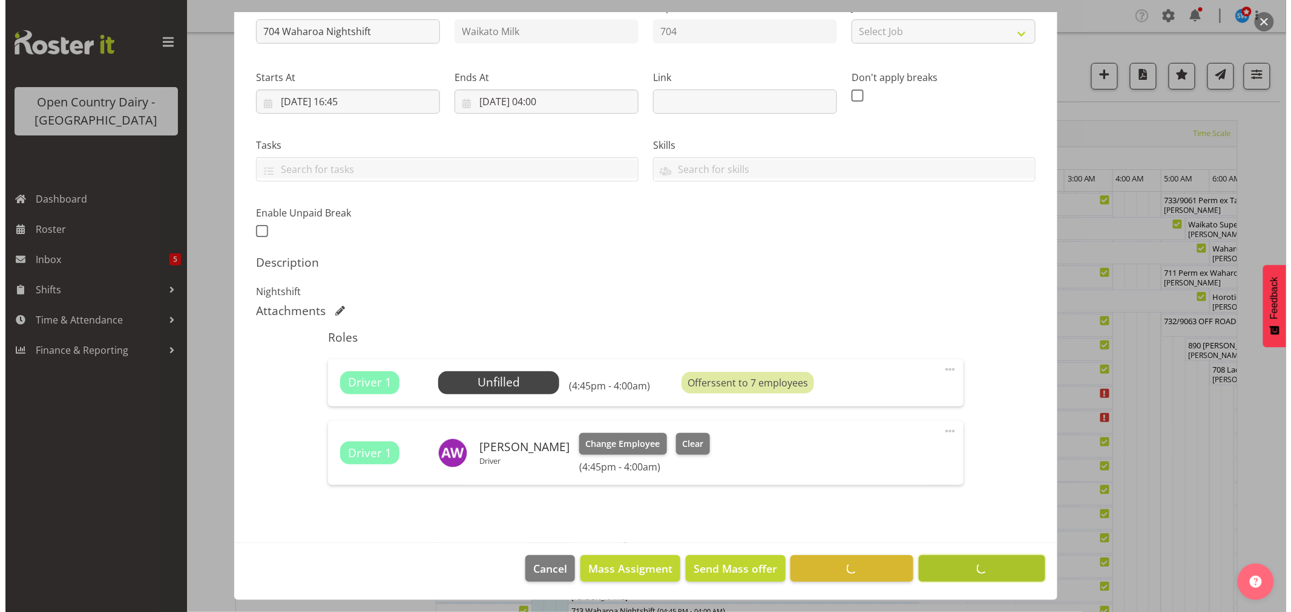
scroll to position [142, 0]
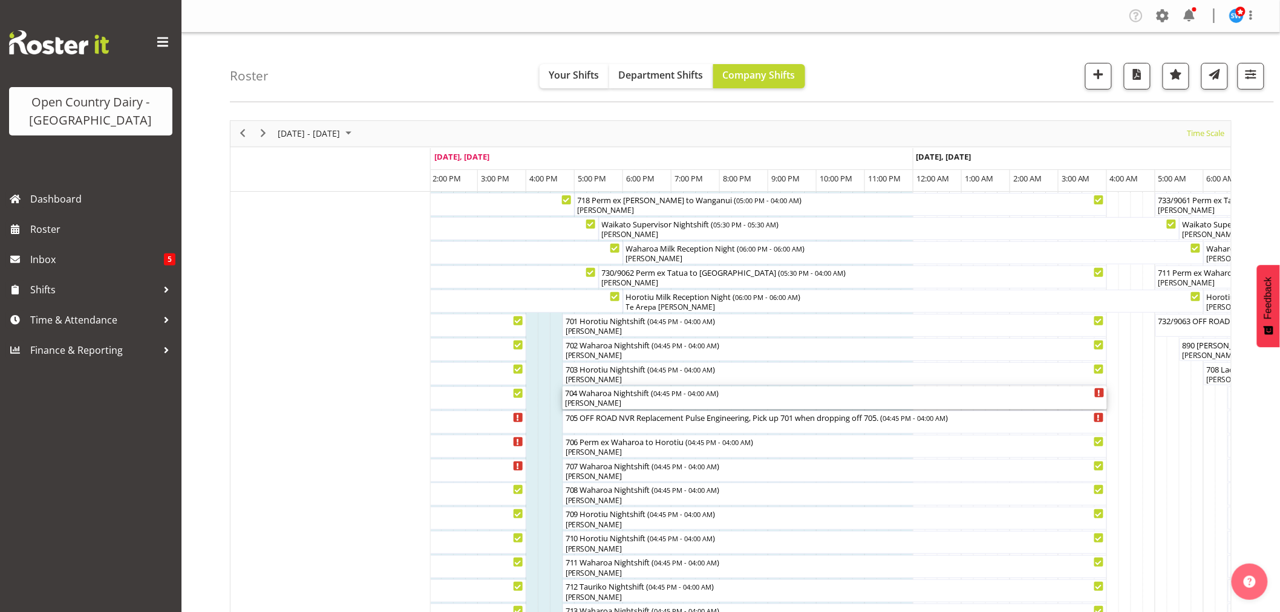
click at [626, 395] on div "704 Waharoa Nightshift ( 04:45 PM - 04:00 AM )" at bounding box center [835, 393] width 540 height 12
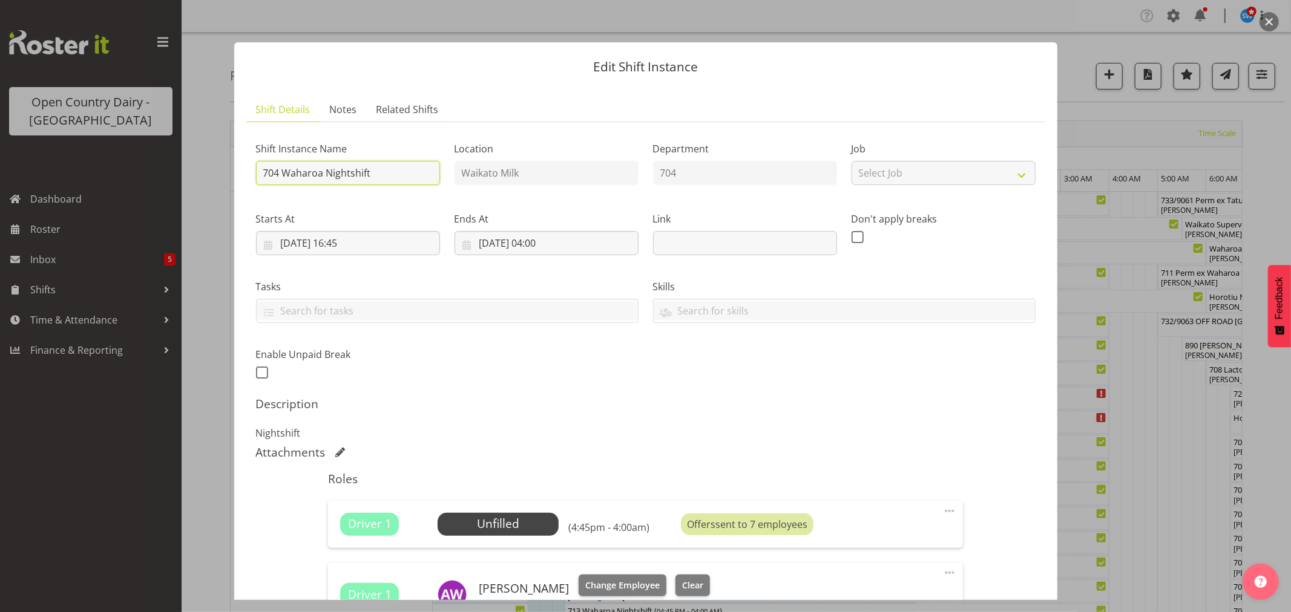
click at [373, 172] on input "704 Waharoa Nightshift" at bounding box center [348, 173] width 184 height 24
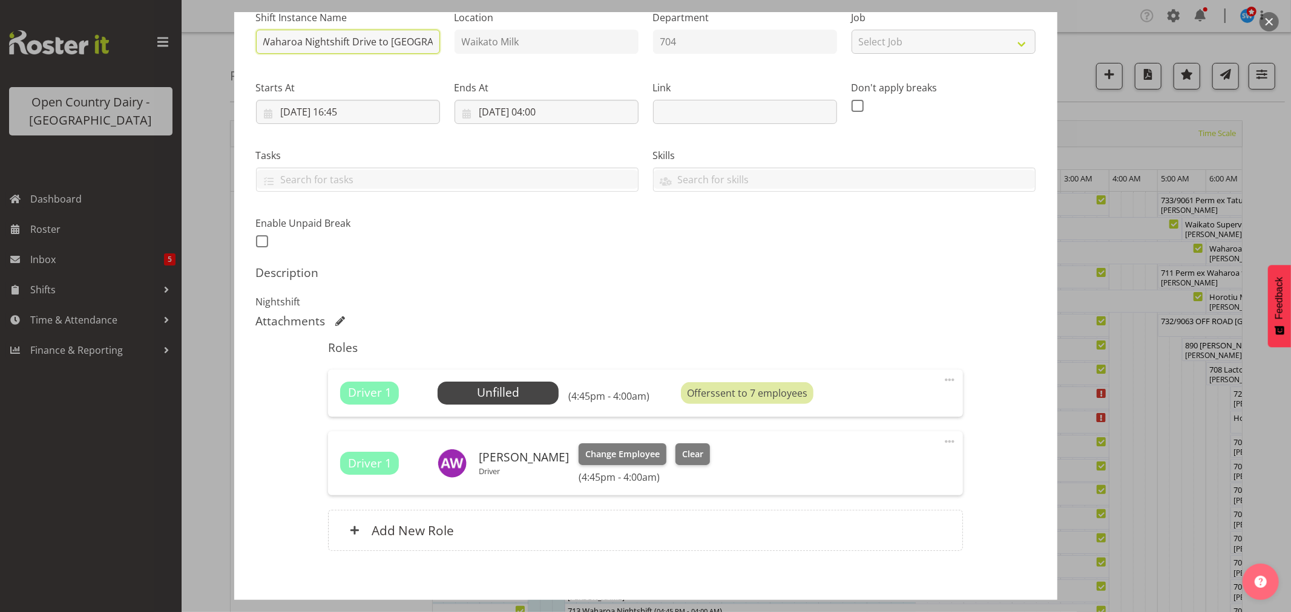
scroll to position [190, 0]
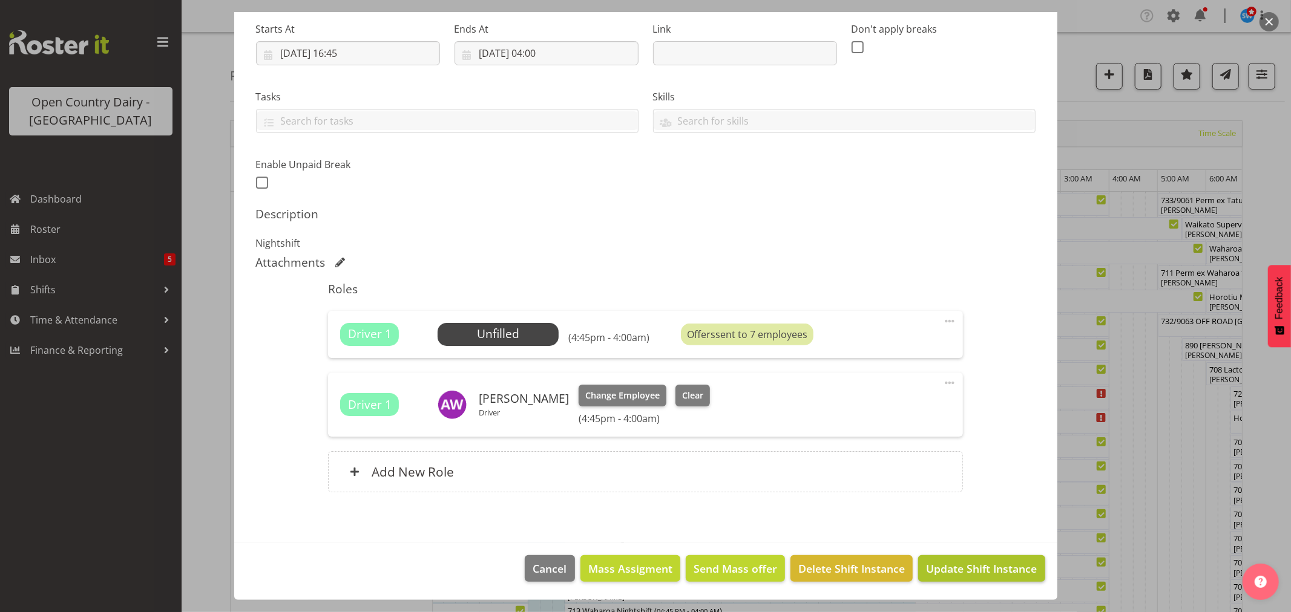
type input "704 Waharoa Nightshift Drive to Waharoa"
click at [986, 578] on button "Update Shift Instance" at bounding box center [981, 568] width 126 height 27
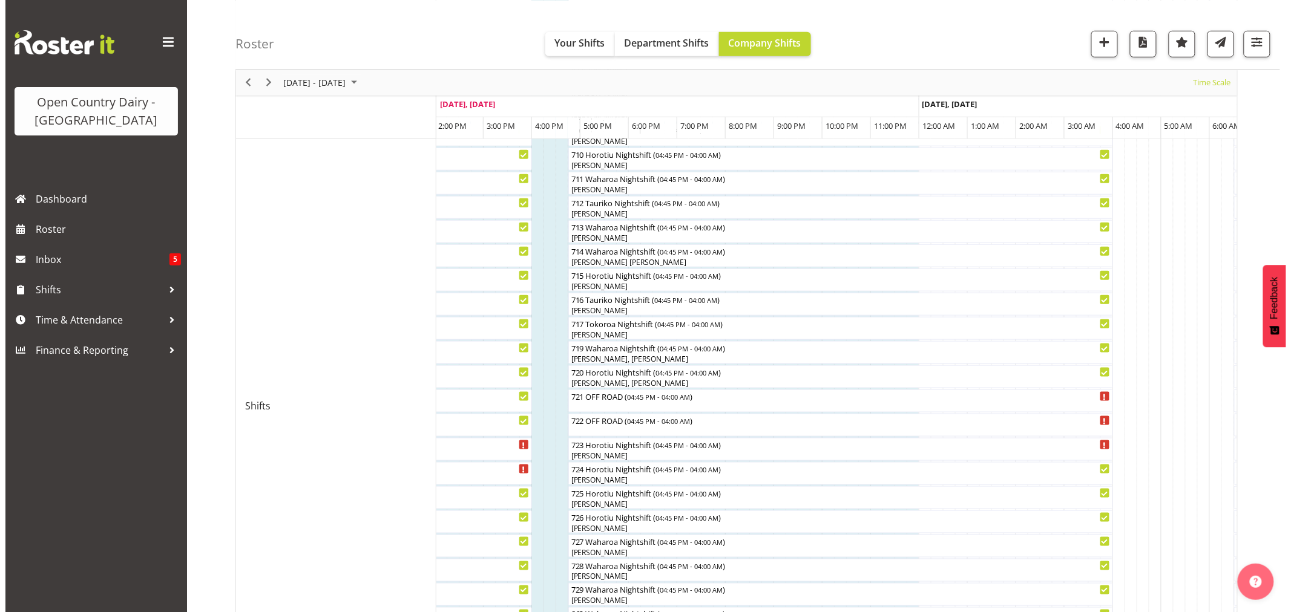
scroll to position [470, 0]
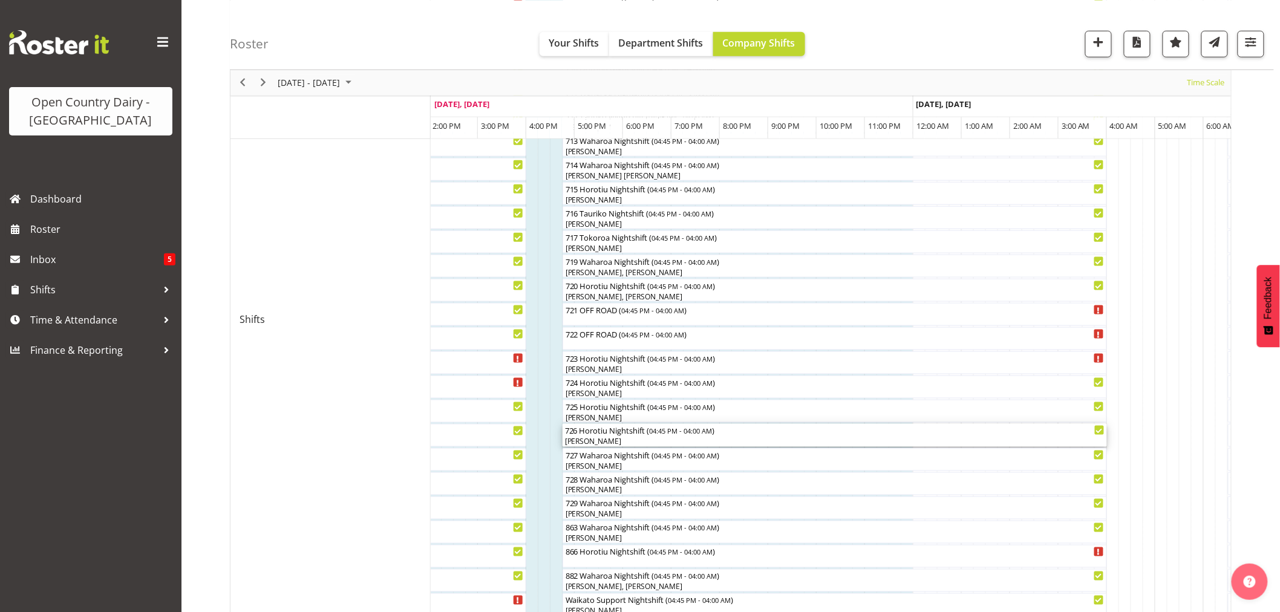
click at [655, 436] on span "04:45 PM - 04:00 AM" at bounding box center [681, 431] width 63 height 10
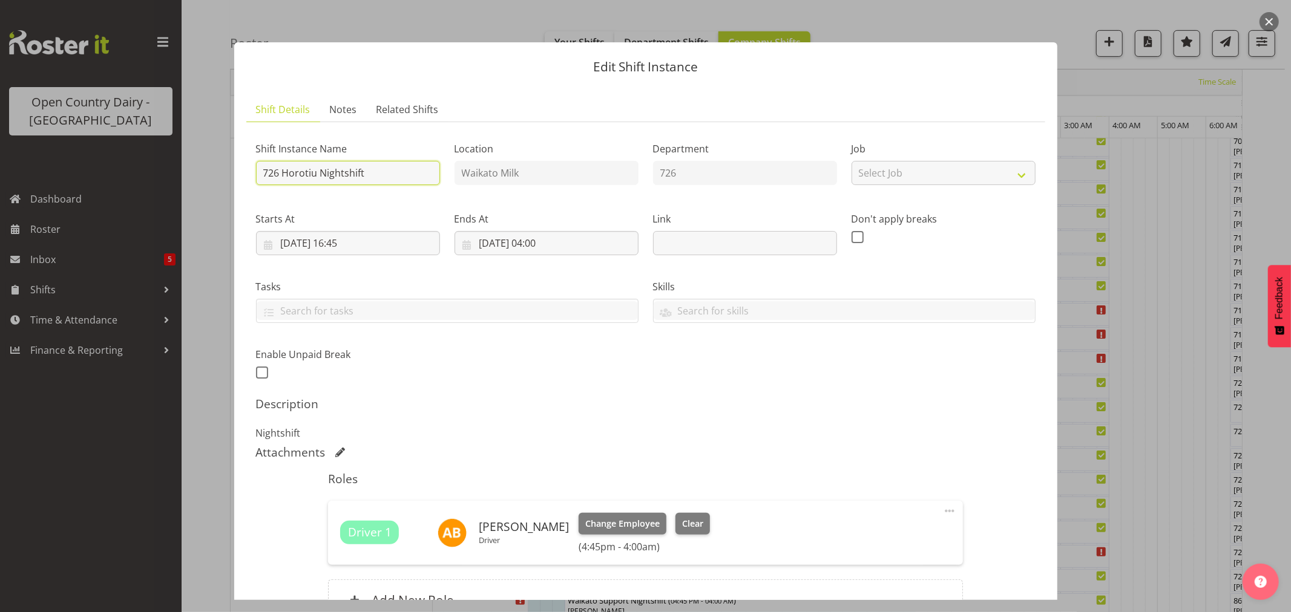
drag, startPoint x: 365, startPoint y: 172, endPoint x: 282, endPoint y: 170, distance: 82.9
click at [282, 170] on input "726 Horotiu Nightshift" at bounding box center [348, 173] width 184 height 24
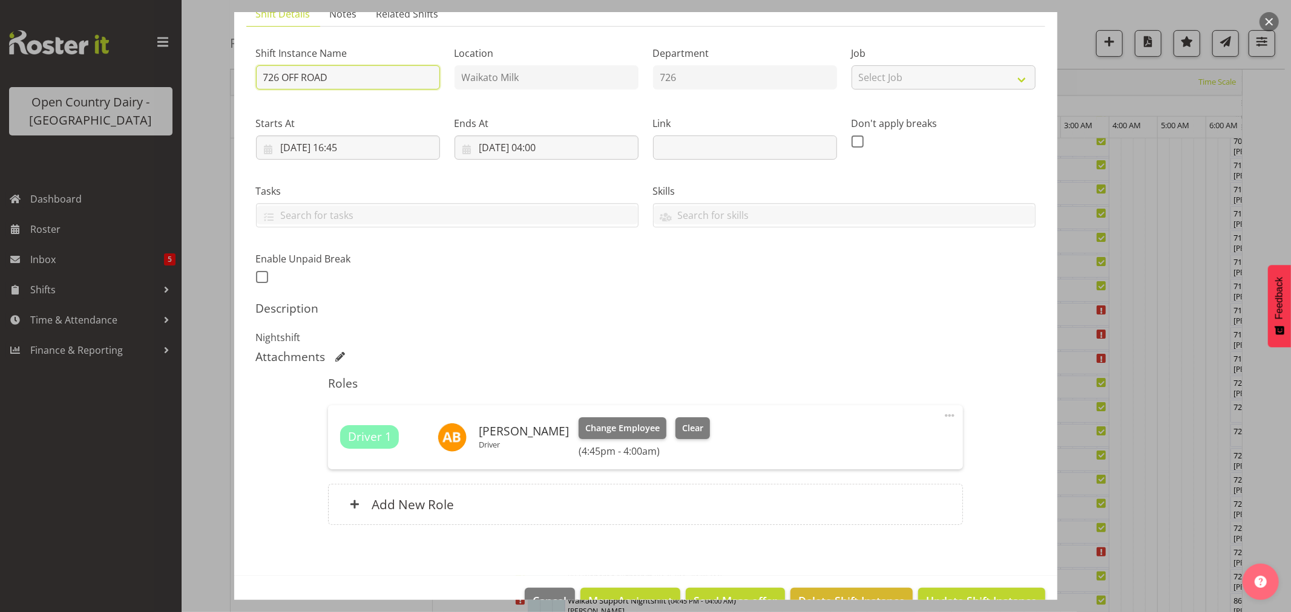
scroll to position [128, 0]
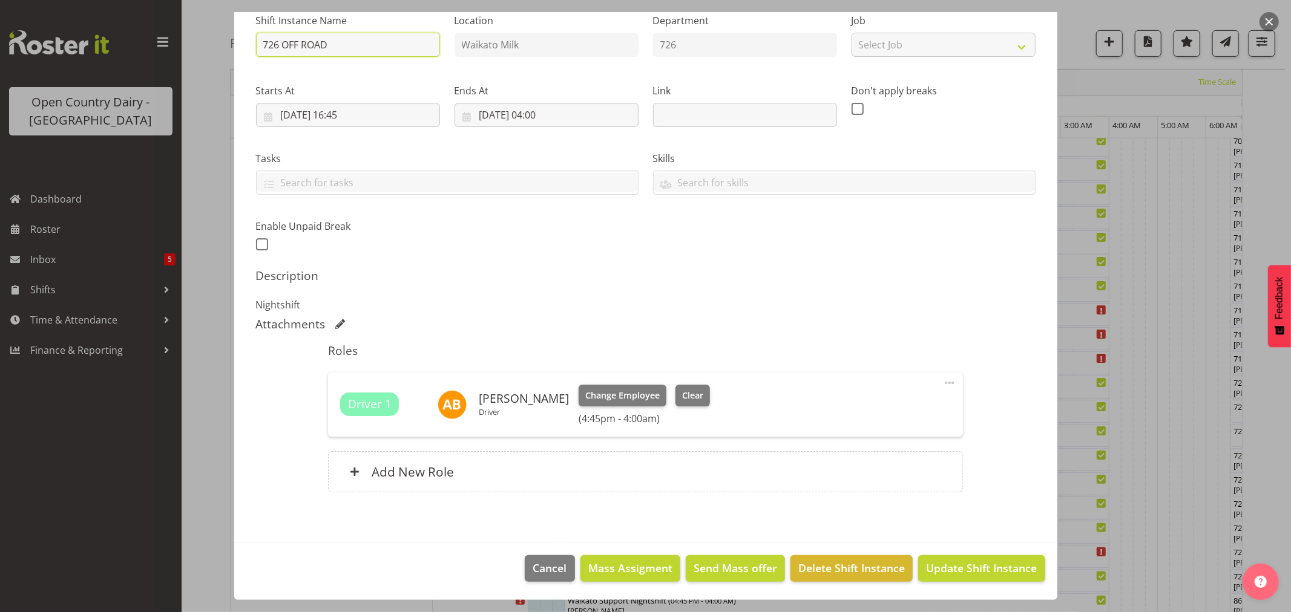
type input "726 OFF ROAD"
click at [675, 391] on button "Clear" at bounding box center [692, 396] width 34 height 22
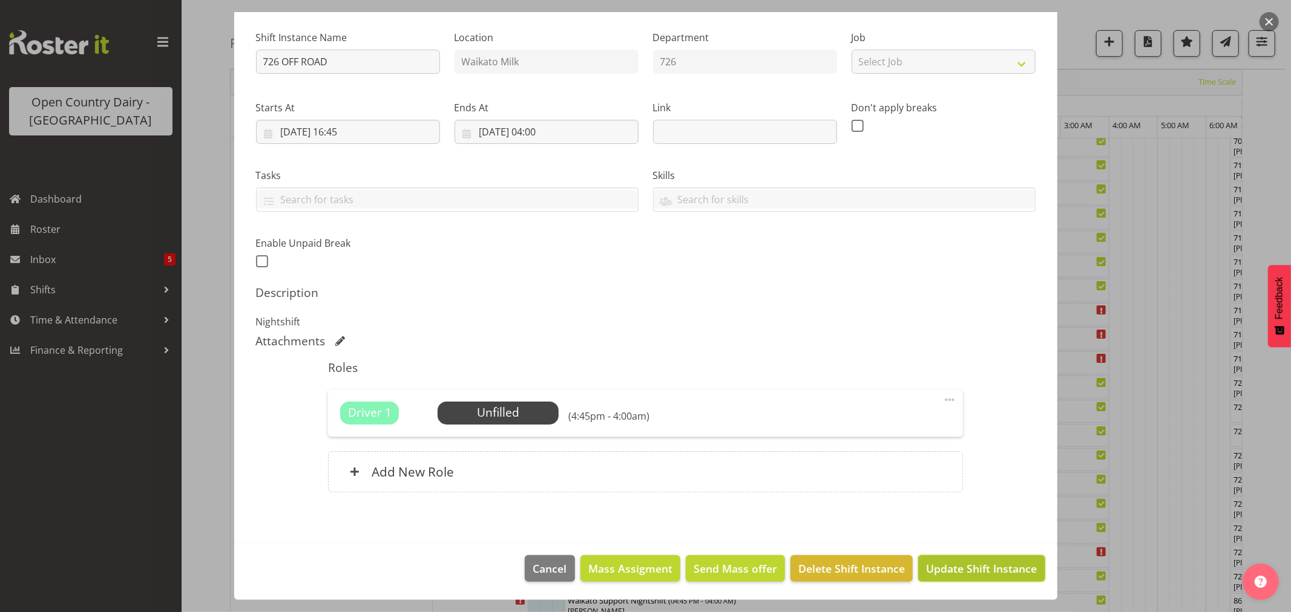
click at [972, 565] on span "Update Shift Instance" at bounding box center [981, 569] width 111 height 16
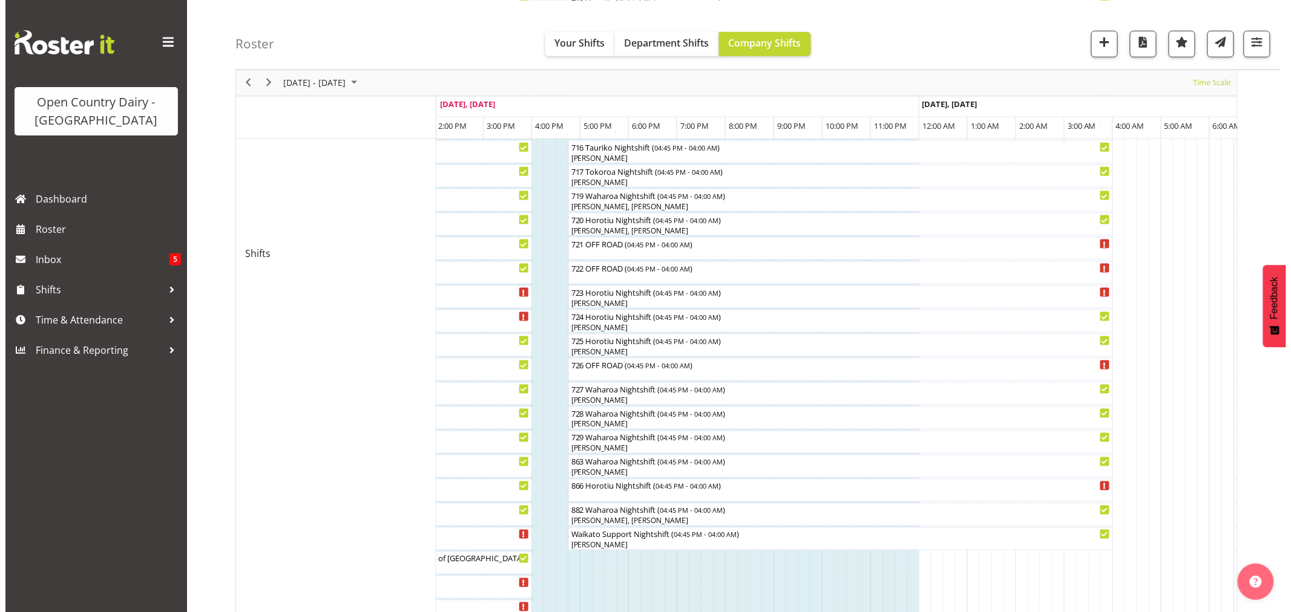
scroll to position [537, 0]
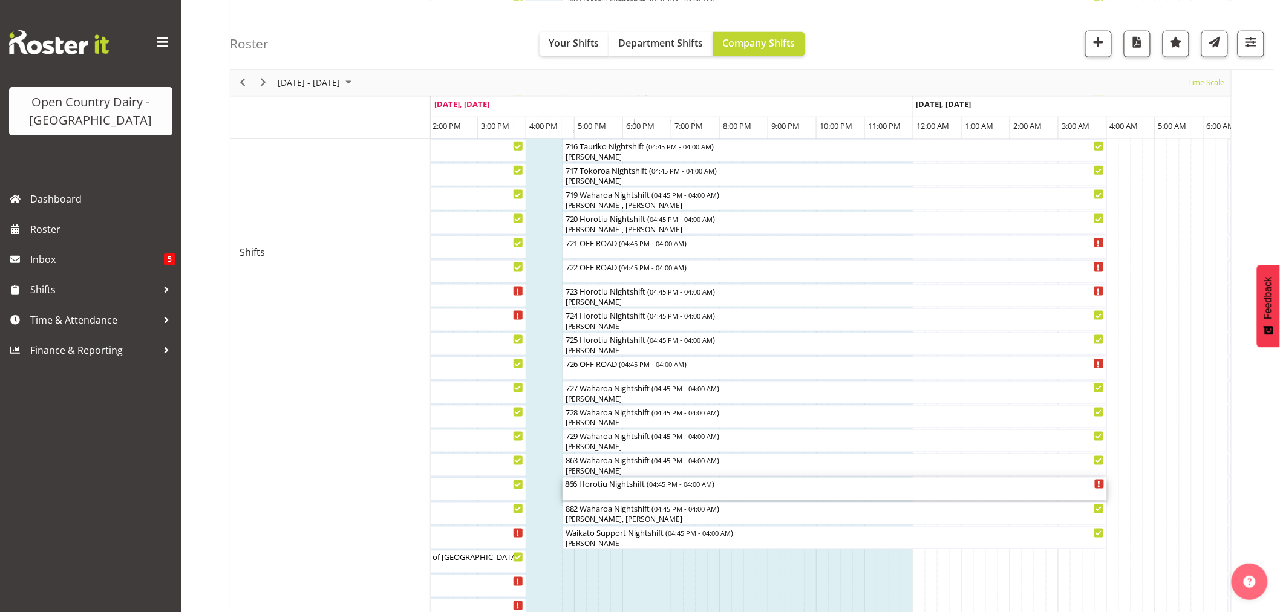
click at [634, 497] on div "866 Horotiu Nightshift ( 04:45 PM - 04:00 AM )" at bounding box center [835, 489] width 540 height 23
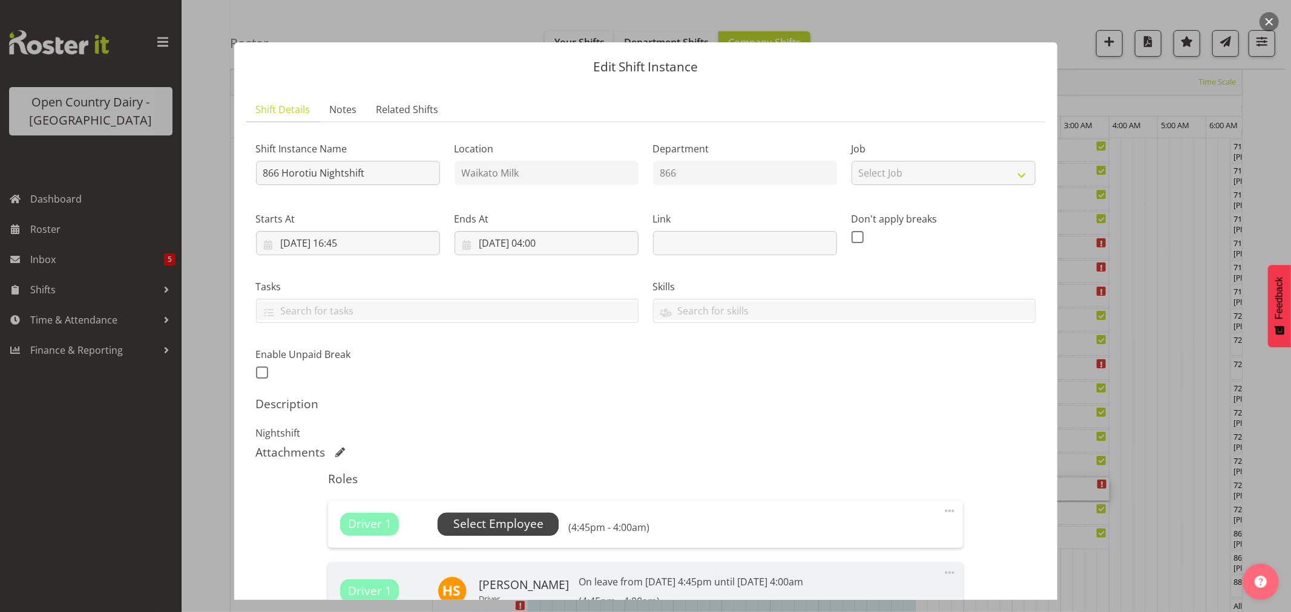
click at [521, 519] on span "Select Employee" at bounding box center [498, 525] width 90 height 18
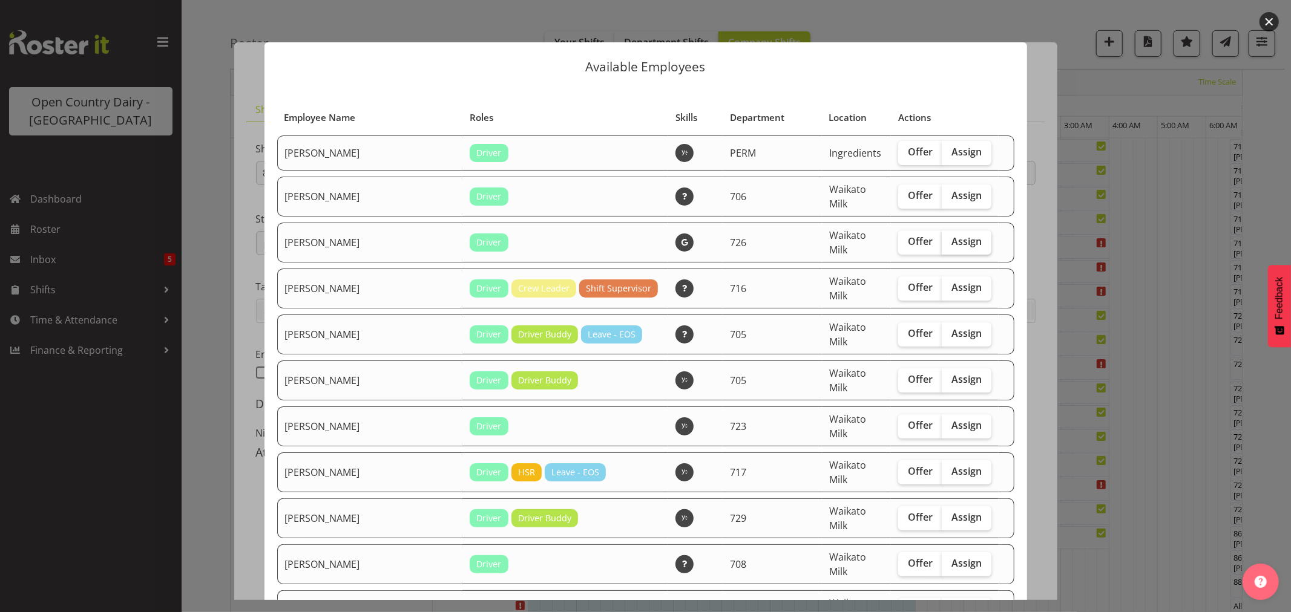
click at [951, 235] on span "Assign" at bounding box center [966, 241] width 30 height 12
click at [946, 238] on input "Assign" at bounding box center [946, 242] width 8 height 8
checkbox input "true"
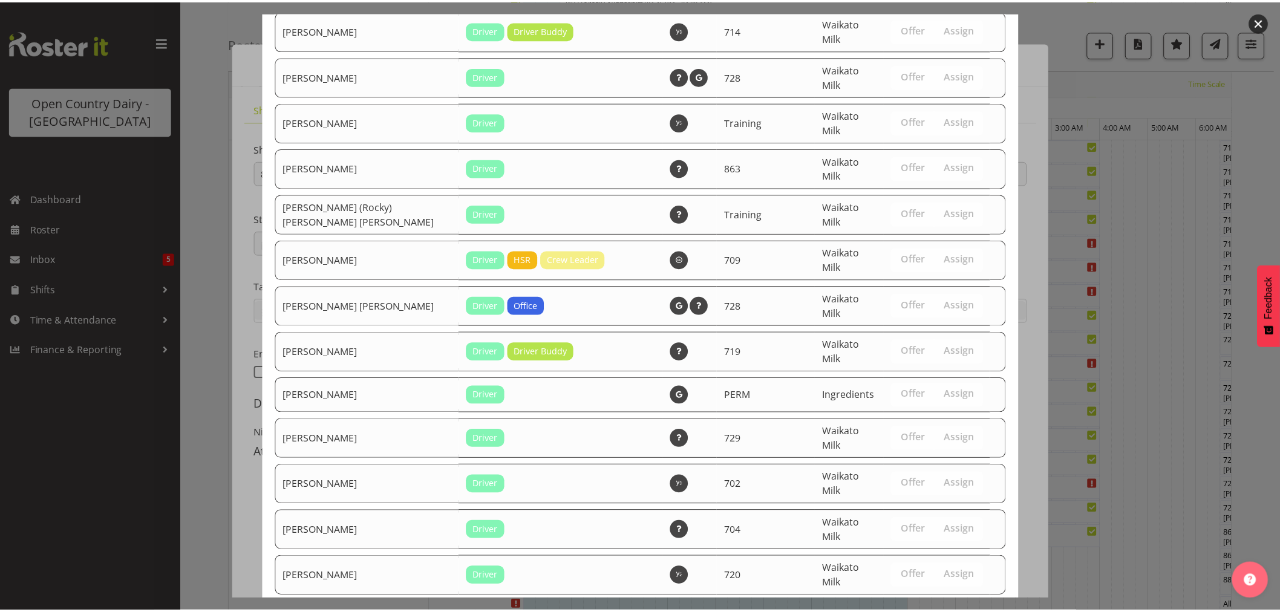
scroll to position [1626, 0]
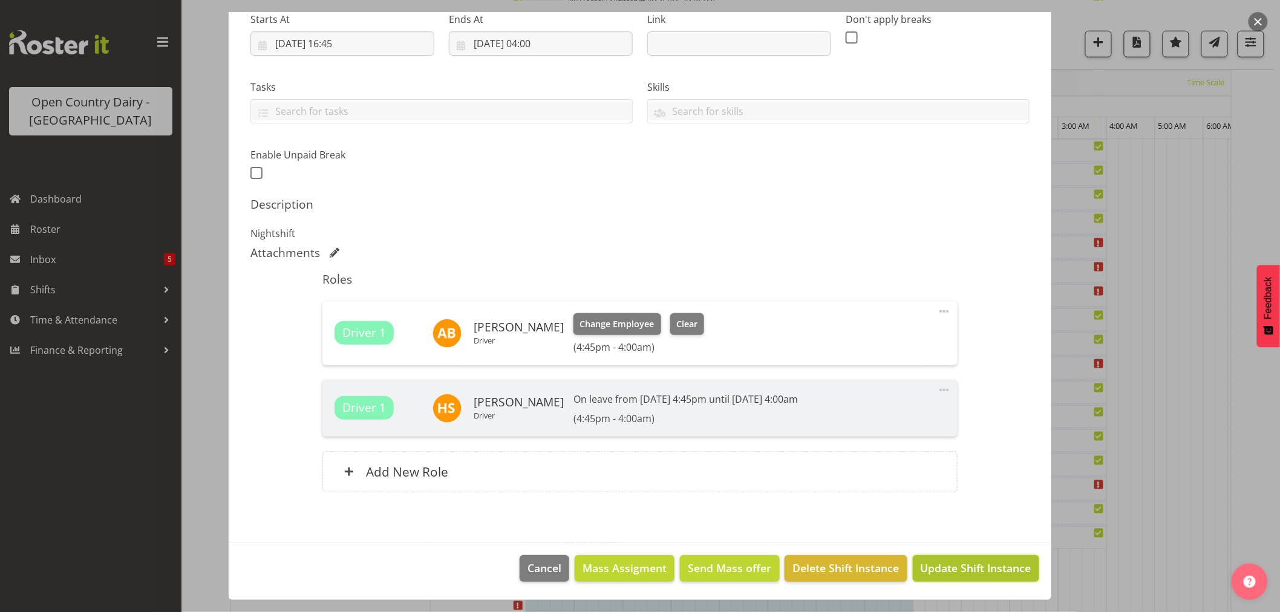
click at [935, 569] on span "Update Shift Instance" at bounding box center [976, 568] width 111 height 16
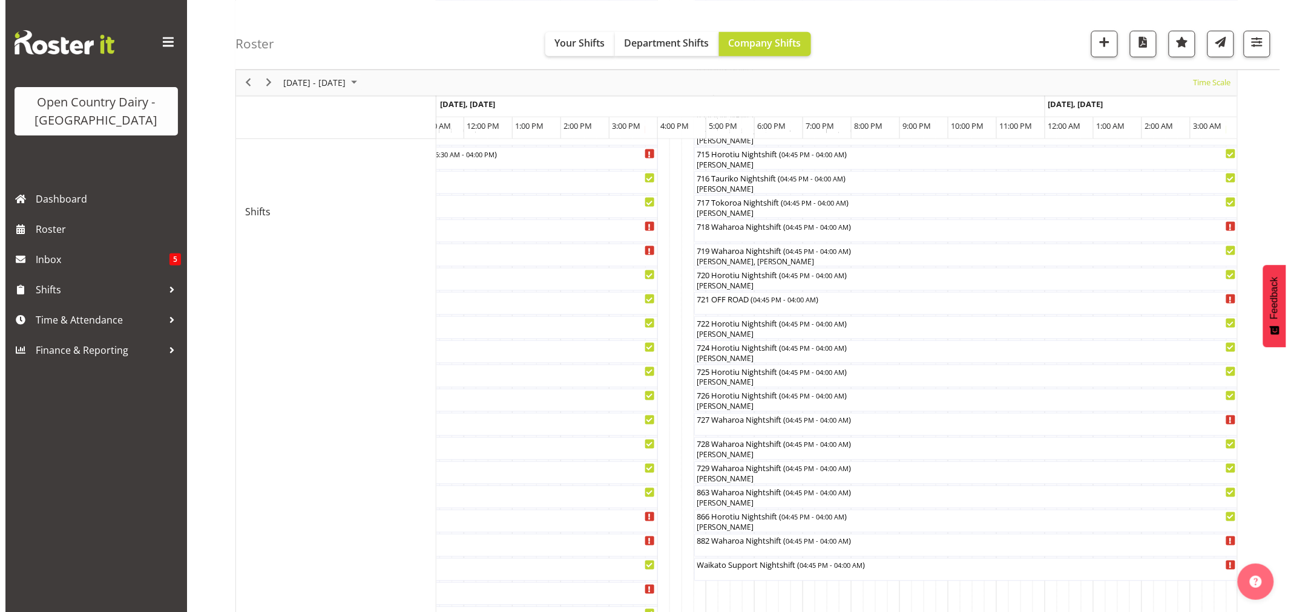
scroll to position [542, 0]
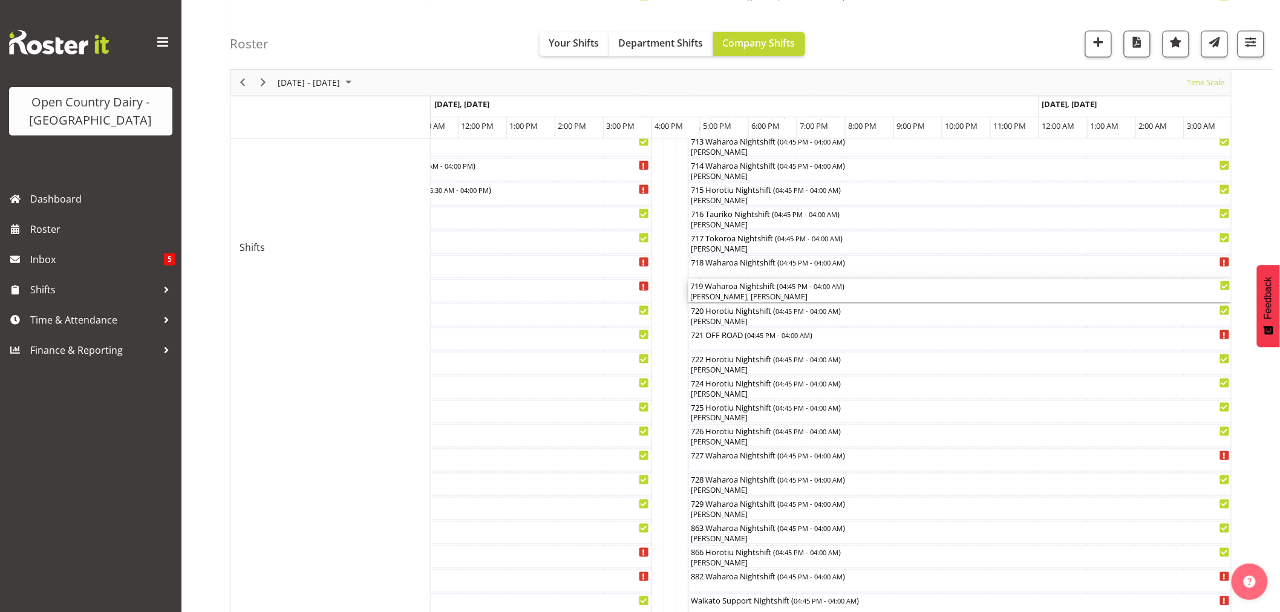
click at [775, 292] on div "Steve Hart, Grant Vercoe" at bounding box center [961, 297] width 540 height 11
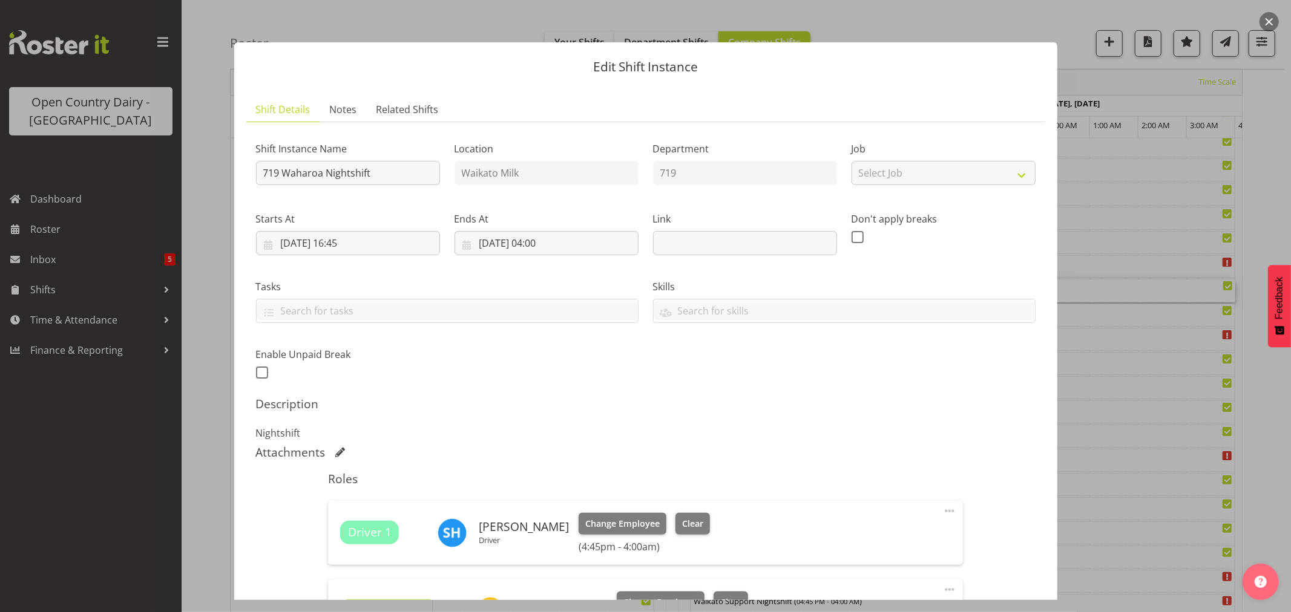
scroll to position [201, 0]
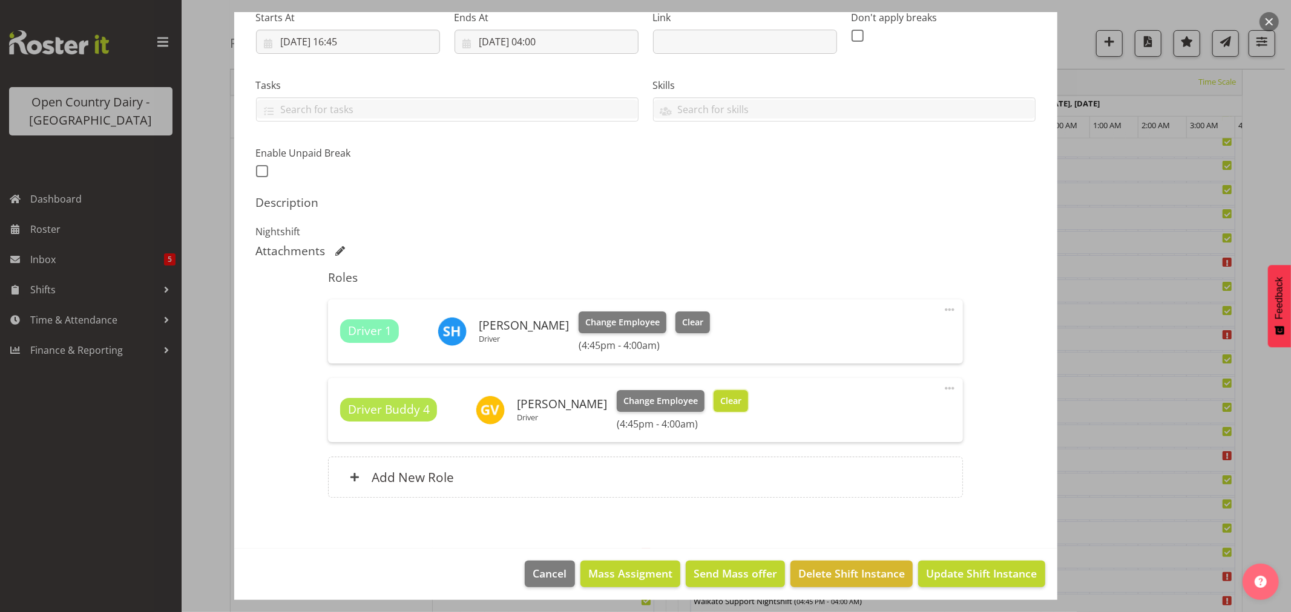
click at [713, 399] on button "Clear" at bounding box center [730, 401] width 34 height 22
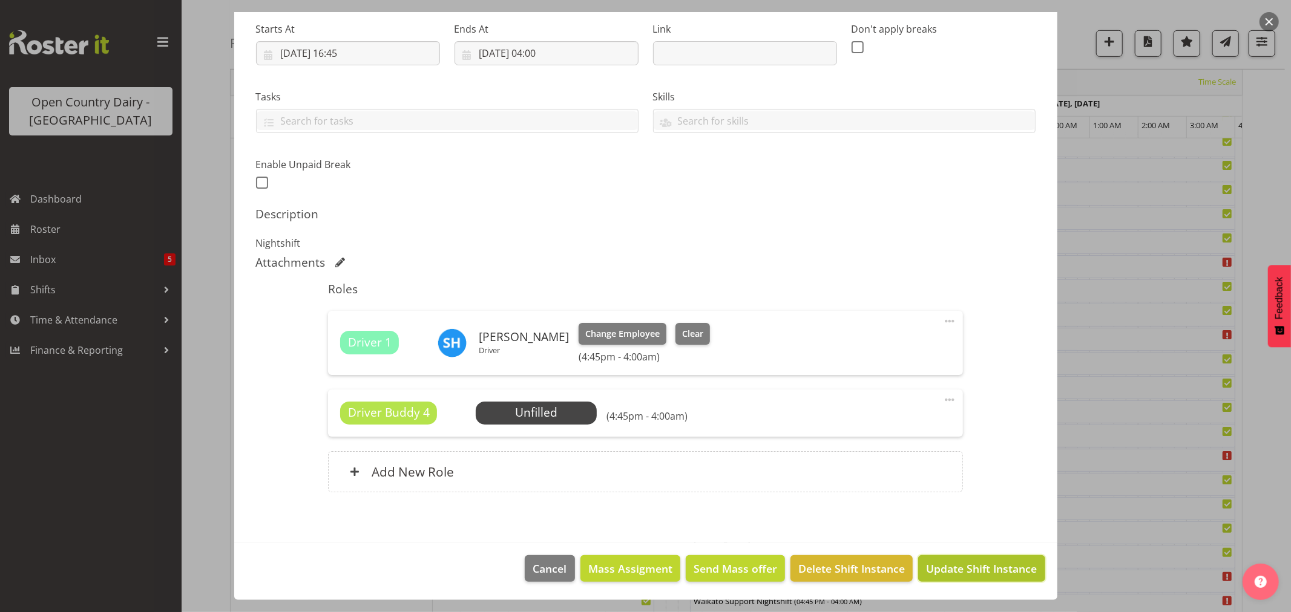
click at [984, 577] on span "Update Shift Instance" at bounding box center [981, 569] width 111 height 16
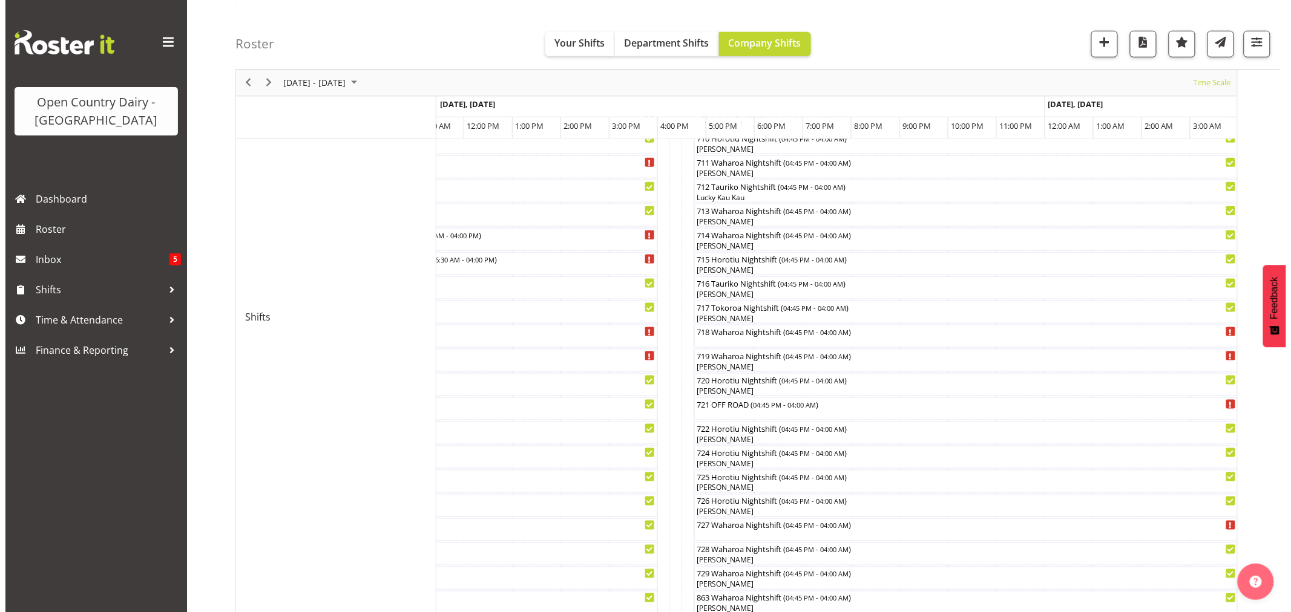
scroll to position [470, 0]
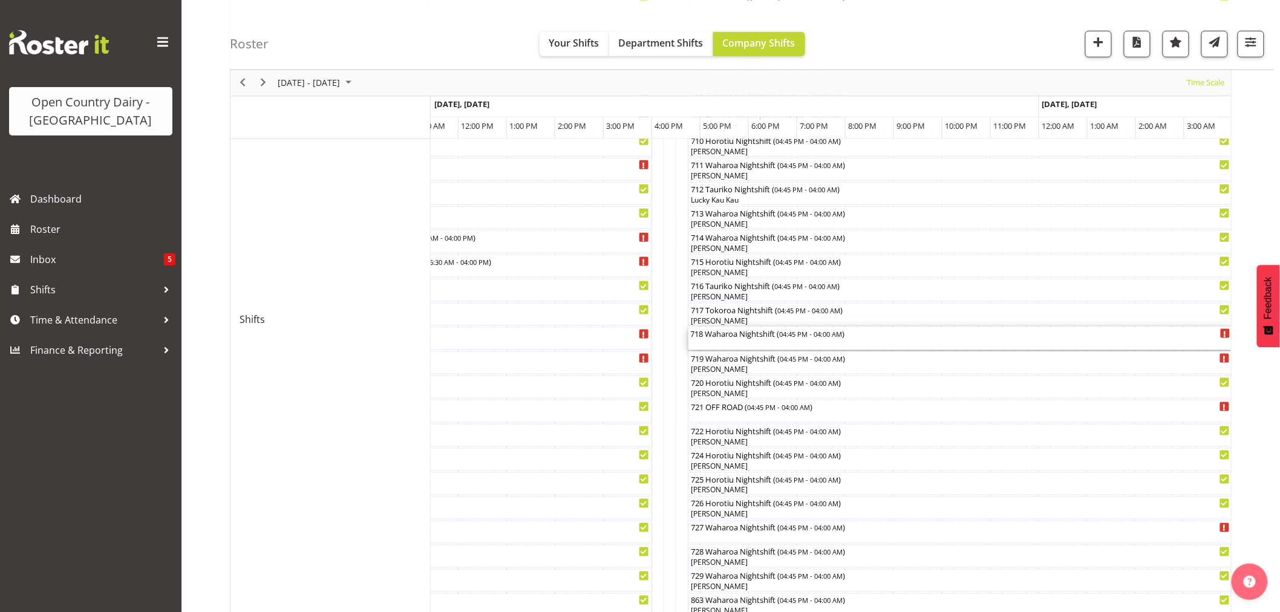
click at [729, 345] on div "718 Waharoa Nightshift ( 04:45 PM - 04:00 AM )" at bounding box center [961, 338] width 540 height 23
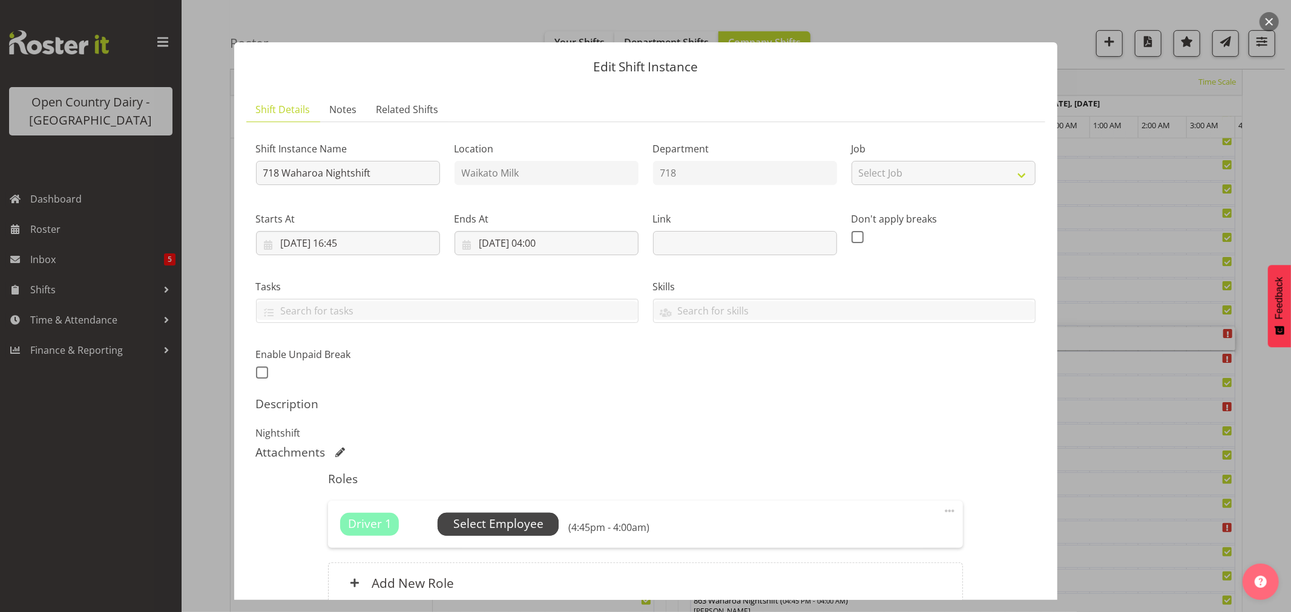
click at [518, 519] on span "Select Employee" at bounding box center [498, 525] width 90 height 18
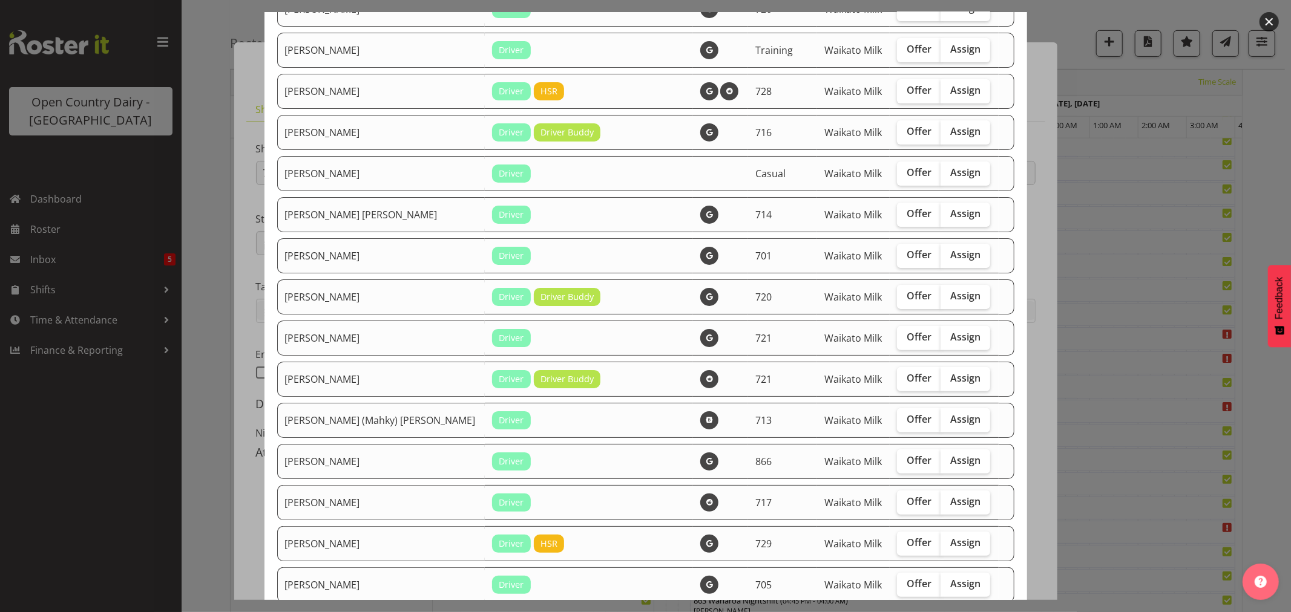
scroll to position [201, 0]
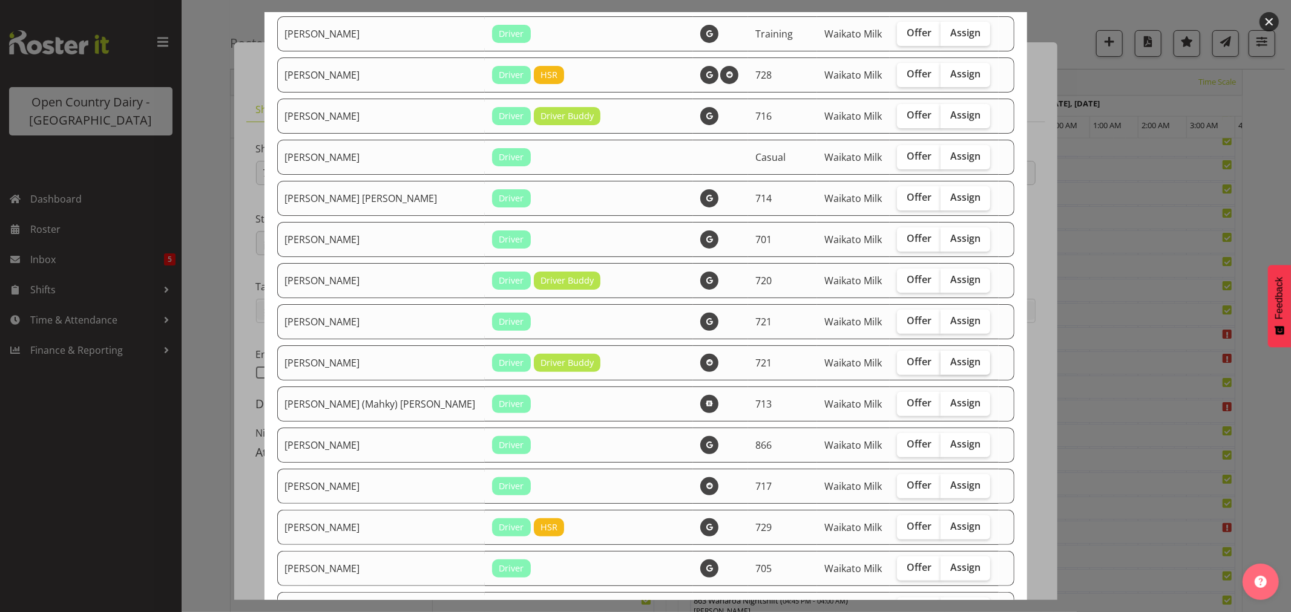
click at [951, 363] on span "Assign" at bounding box center [965, 362] width 30 height 12
click at [948, 363] on input "Assign" at bounding box center [944, 362] width 8 height 8
checkbox input "true"
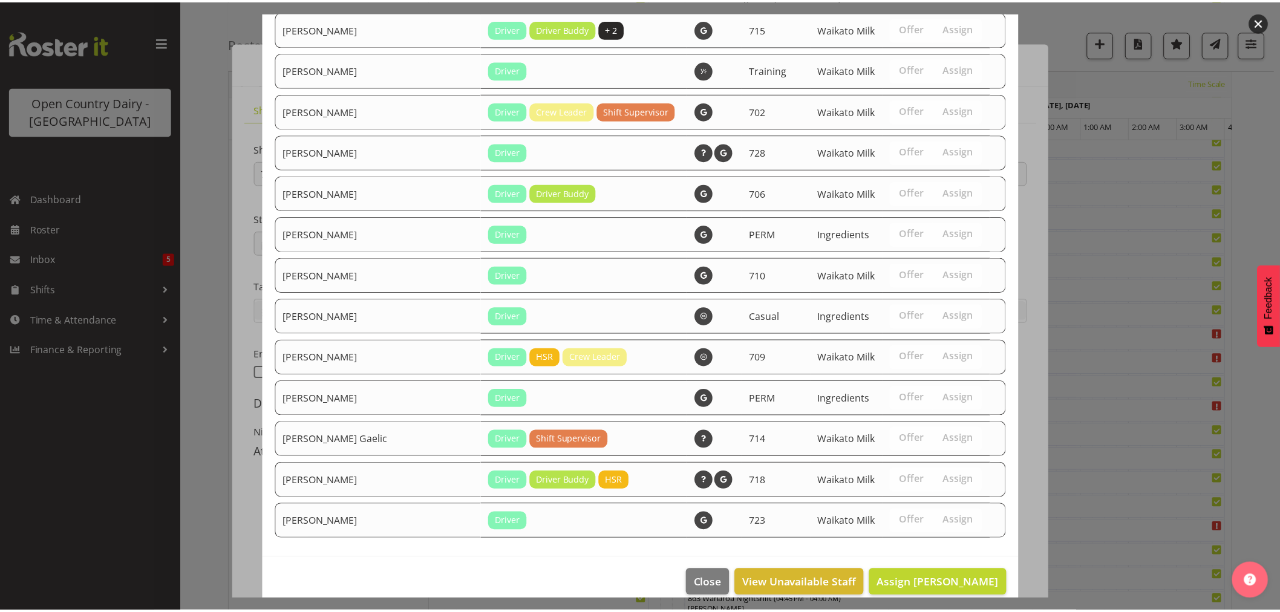
scroll to position [1049, 0]
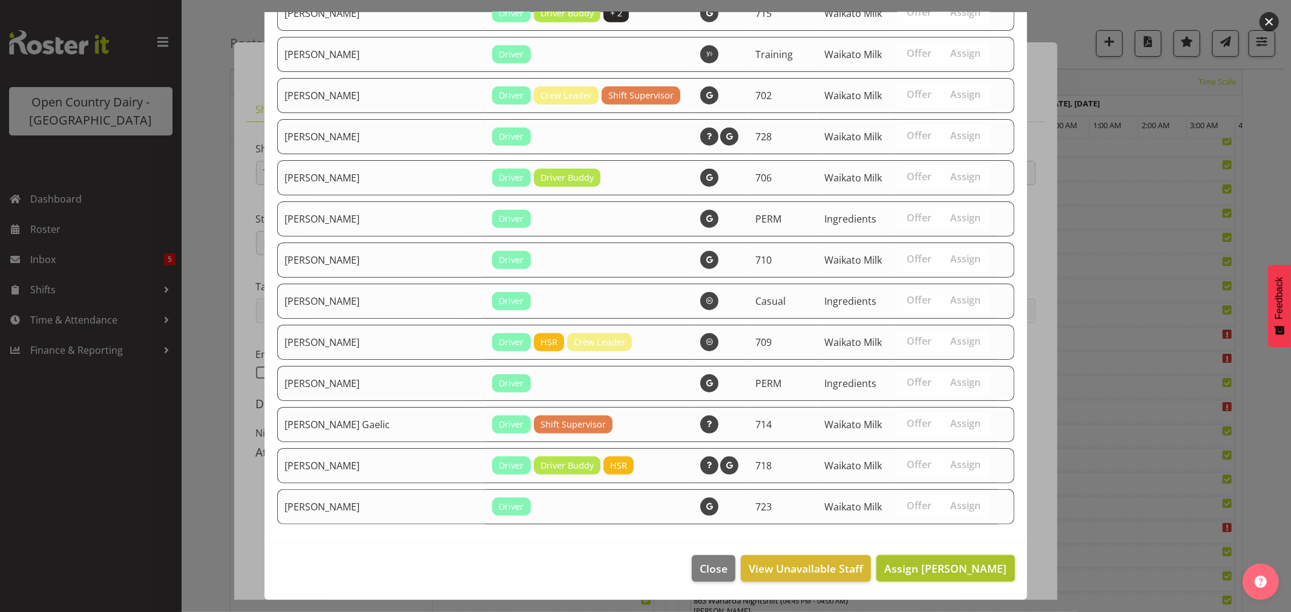
click at [940, 571] on span "Assign Grant Vercoe" at bounding box center [945, 569] width 122 height 15
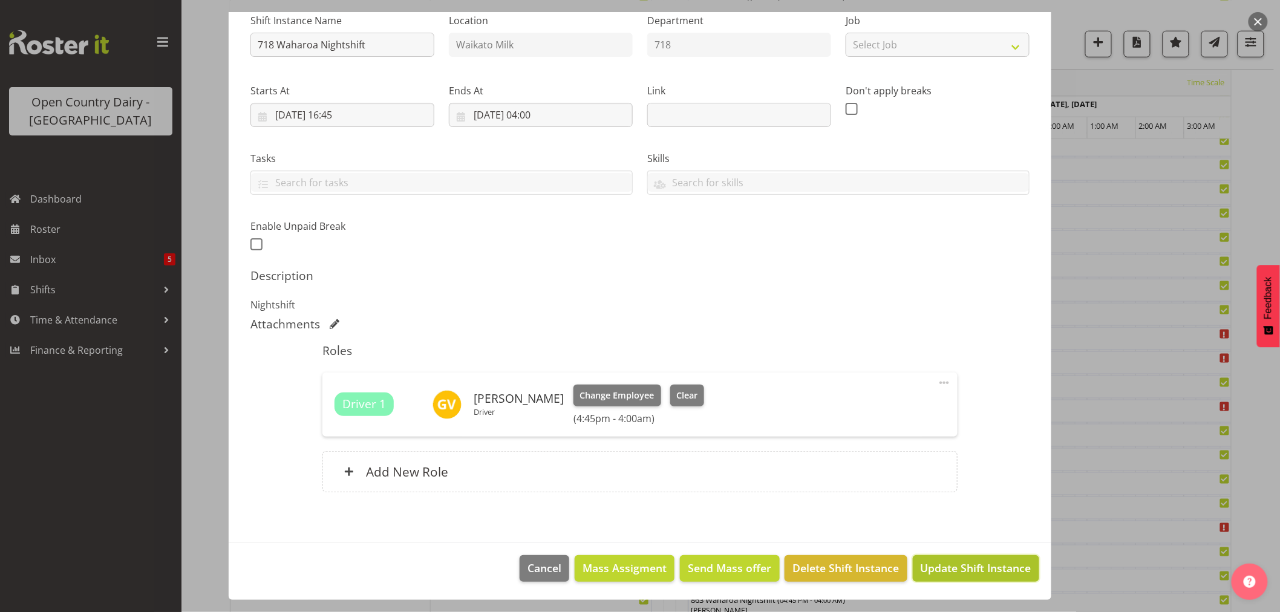
click at [968, 559] on button "Update Shift Instance" at bounding box center [976, 568] width 126 height 27
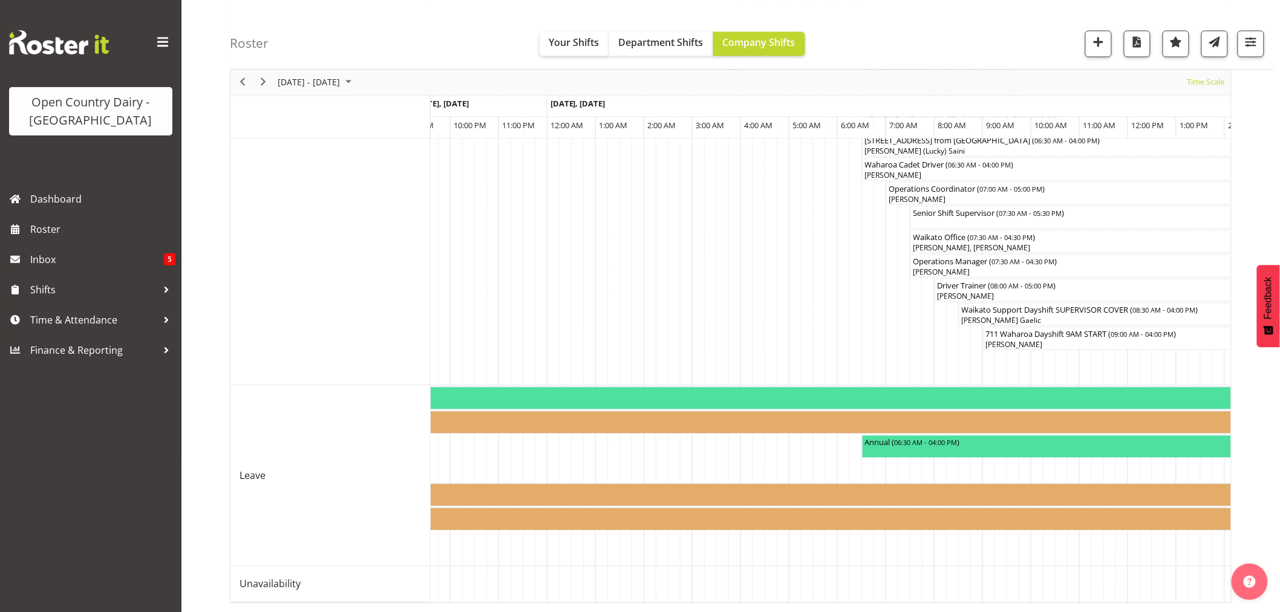
scroll to position [0, 3313]
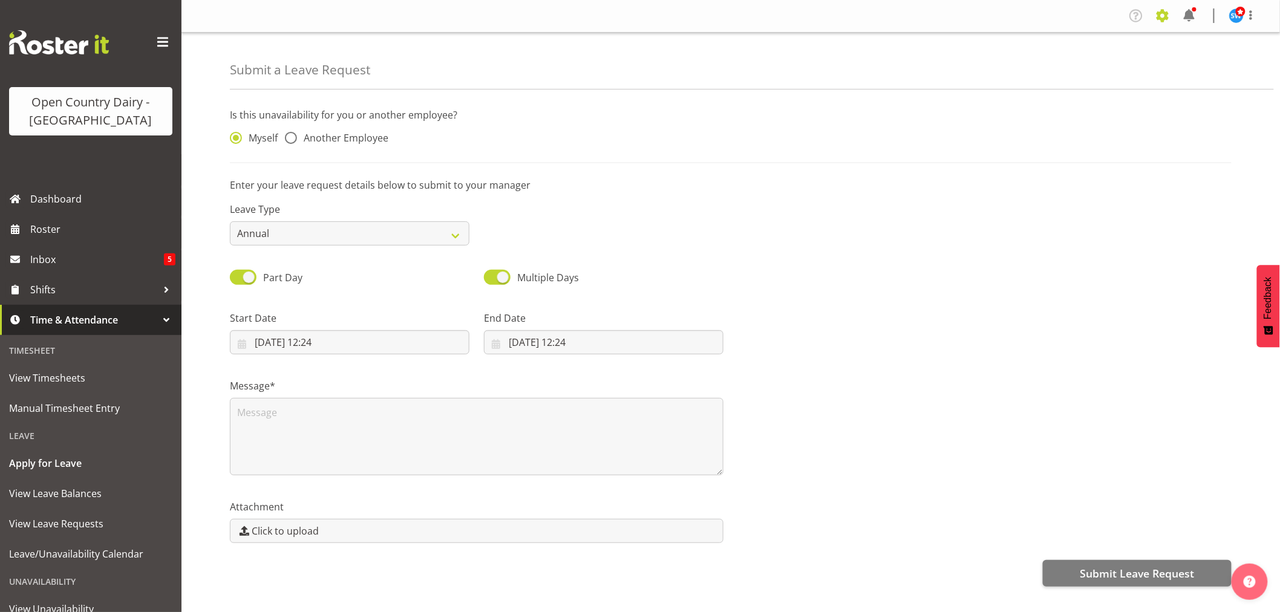
click at [1164, 19] on span at bounding box center [1162, 15] width 19 height 19
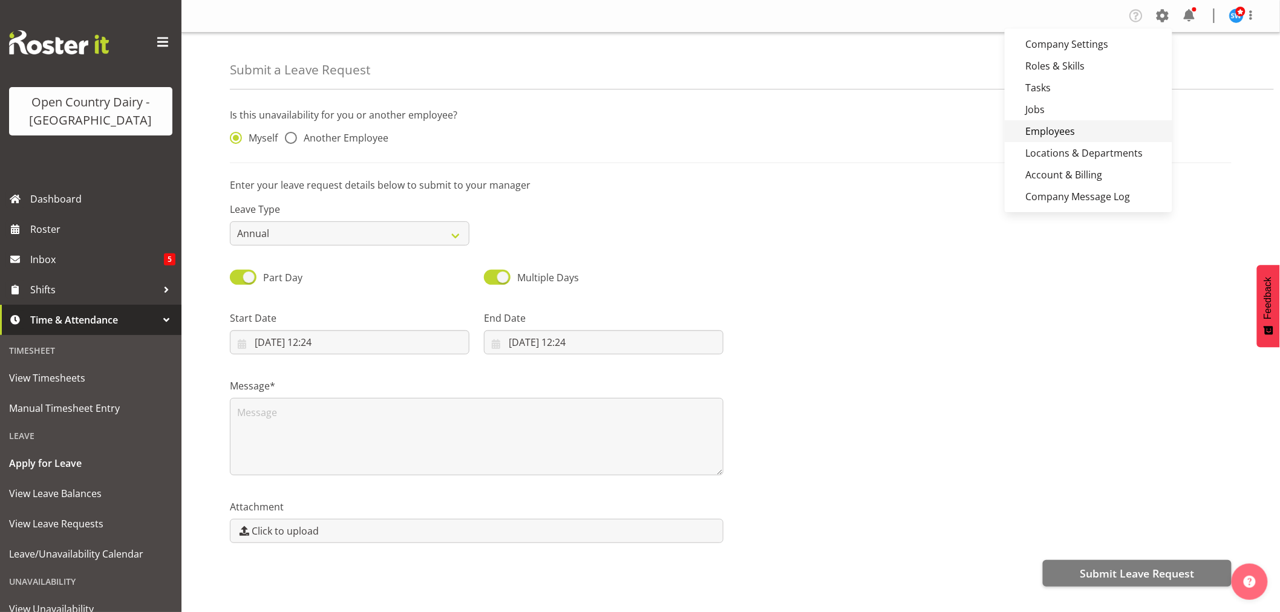
click at [1059, 137] on link "Employees" at bounding box center [1089, 131] width 168 height 22
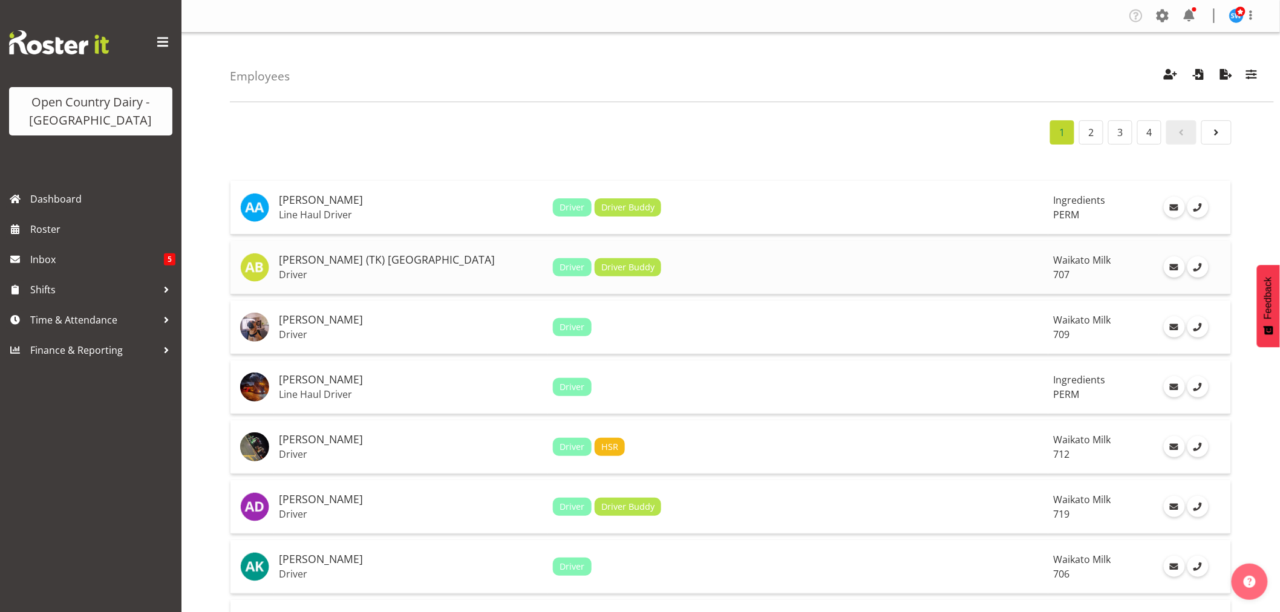
click at [316, 260] on h5 "[PERSON_NAME] (TK) [GEOGRAPHIC_DATA]" at bounding box center [411, 260] width 264 height 12
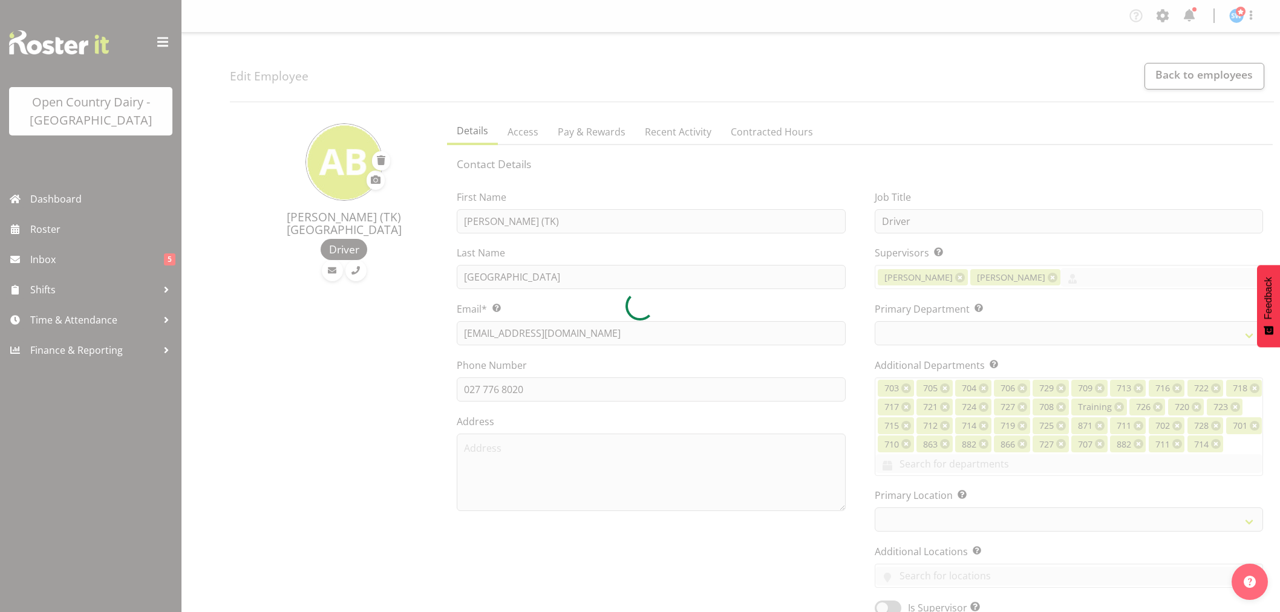
select select "TimelineWeek"
select select
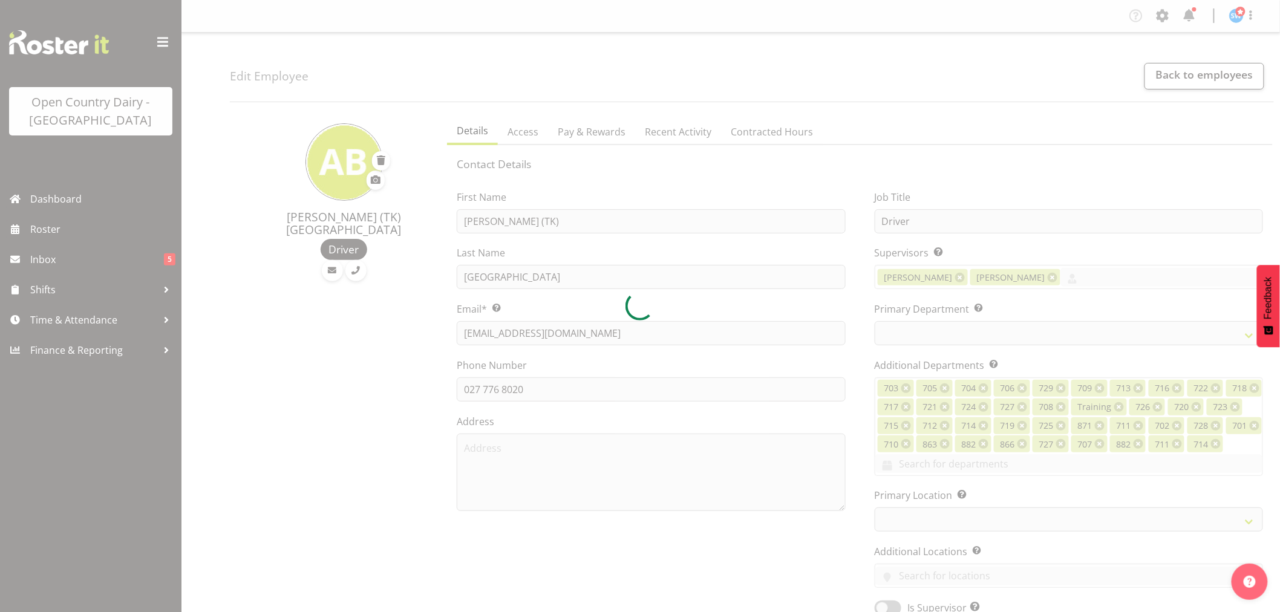
select select
select select "1054"
select select "811"
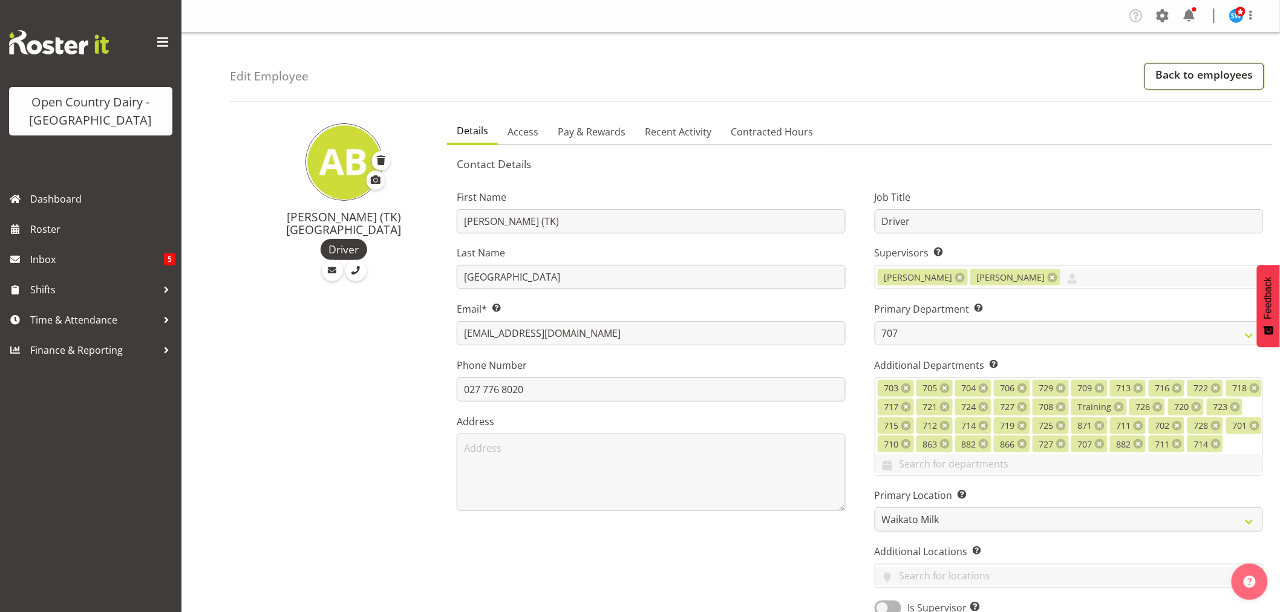
click at [1205, 87] on link "Back to employees" at bounding box center [1205, 76] width 120 height 27
